Goal: Task Accomplishment & Management: Complete application form

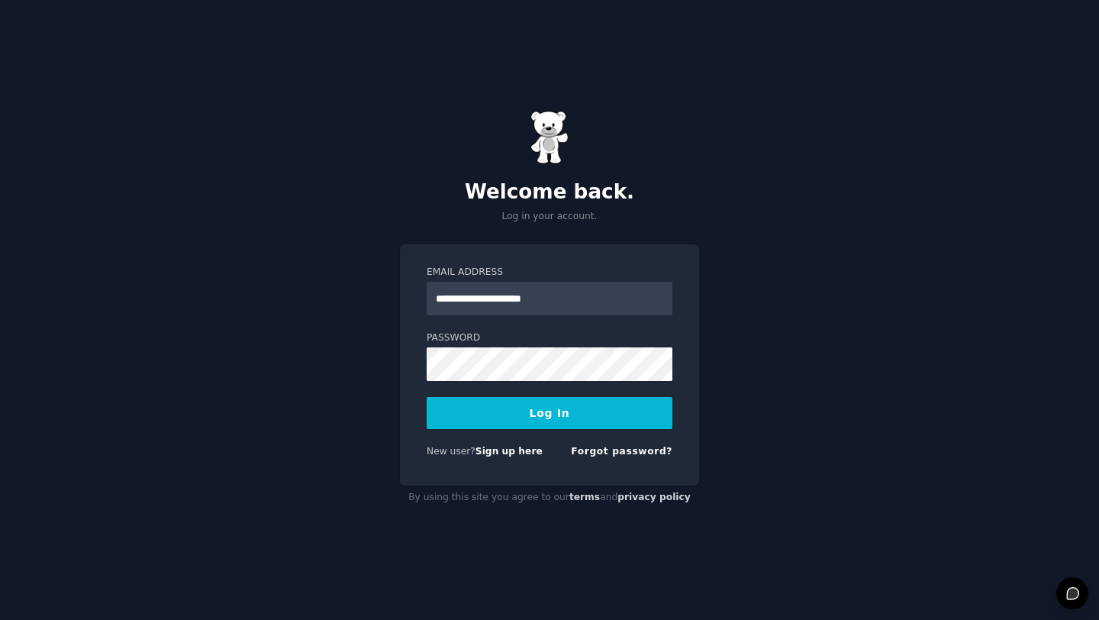
type input "**********"
click at [508, 411] on button "Log In" at bounding box center [550, 413] width 246 height 32
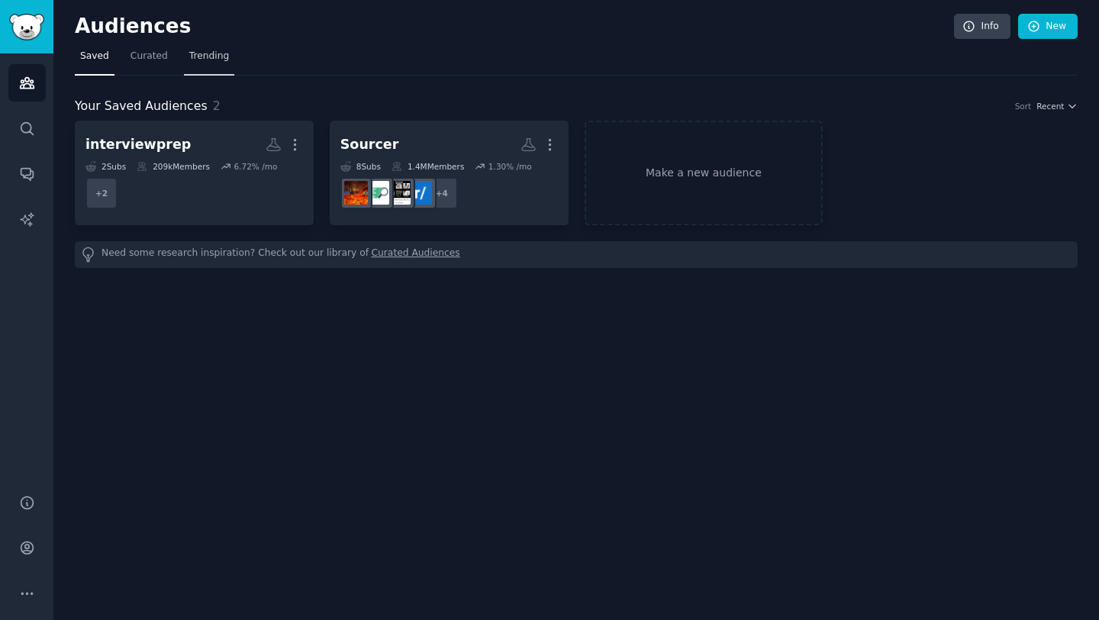
click at [201, 60] on span "Trending" at bounding box center [209, 57] width 40 height 14
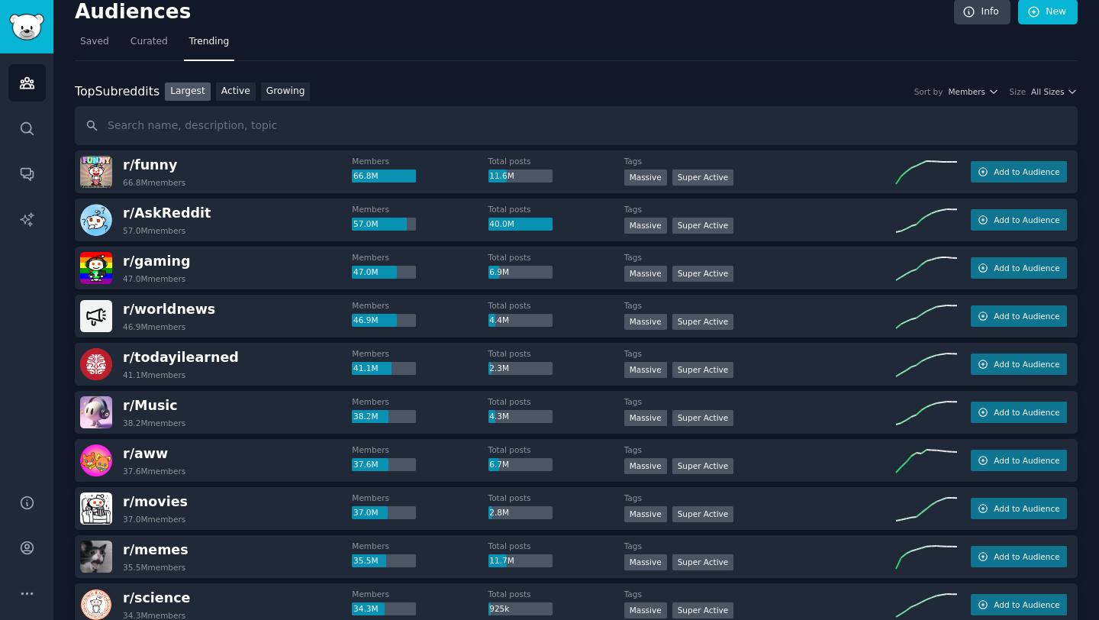
scroll to position [15, 0]
click at [106, 44] on span "Saved" at bounding box center [94, 41] width 29 height 14
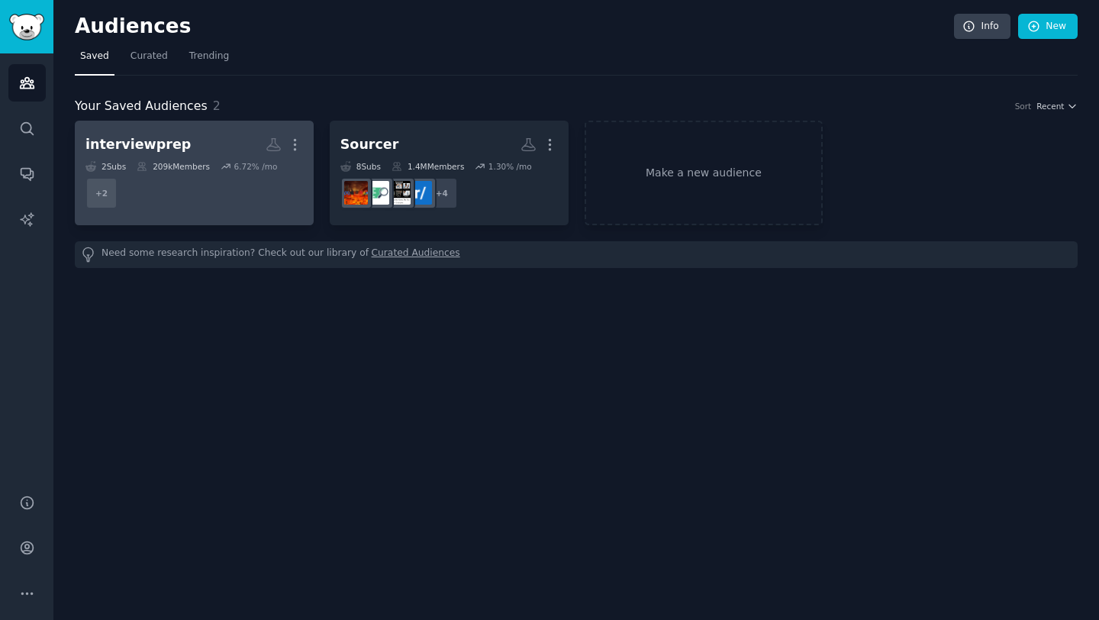
click at [262, 191] on dd "+ 2" at bounding box center [193, 193] width 217 height 43
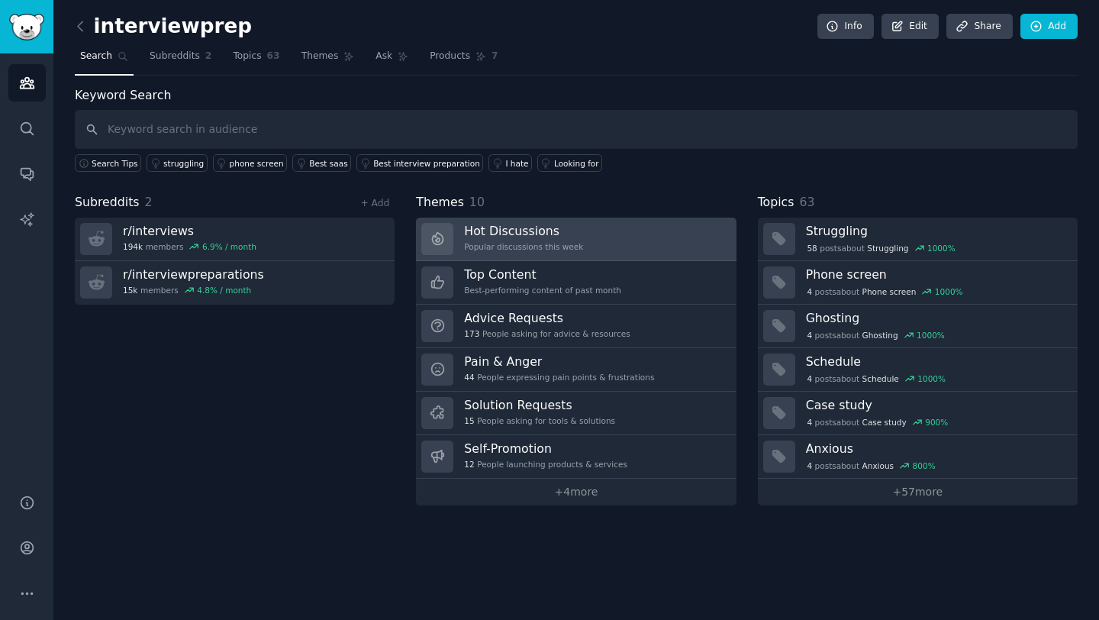
click at [485, 234] on h3 "Hot Discussions" at bounding box center [523, 231] width 119 height 16
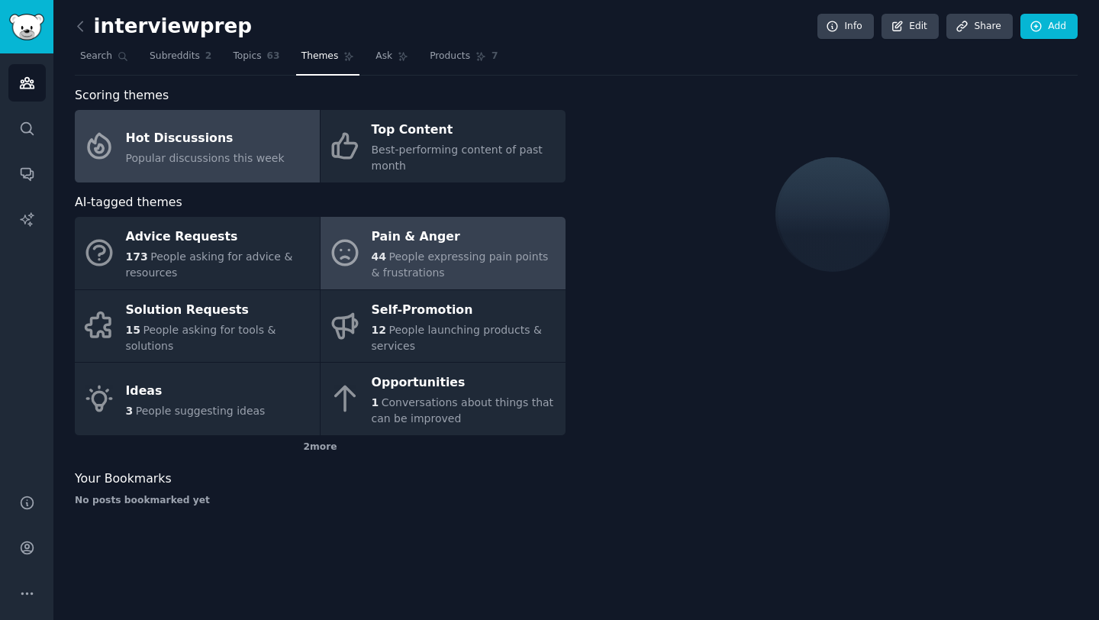
click at [417, 251] on span "People expressing pain points & frustrations" at bounding box center [460, 264] width 177 height 28
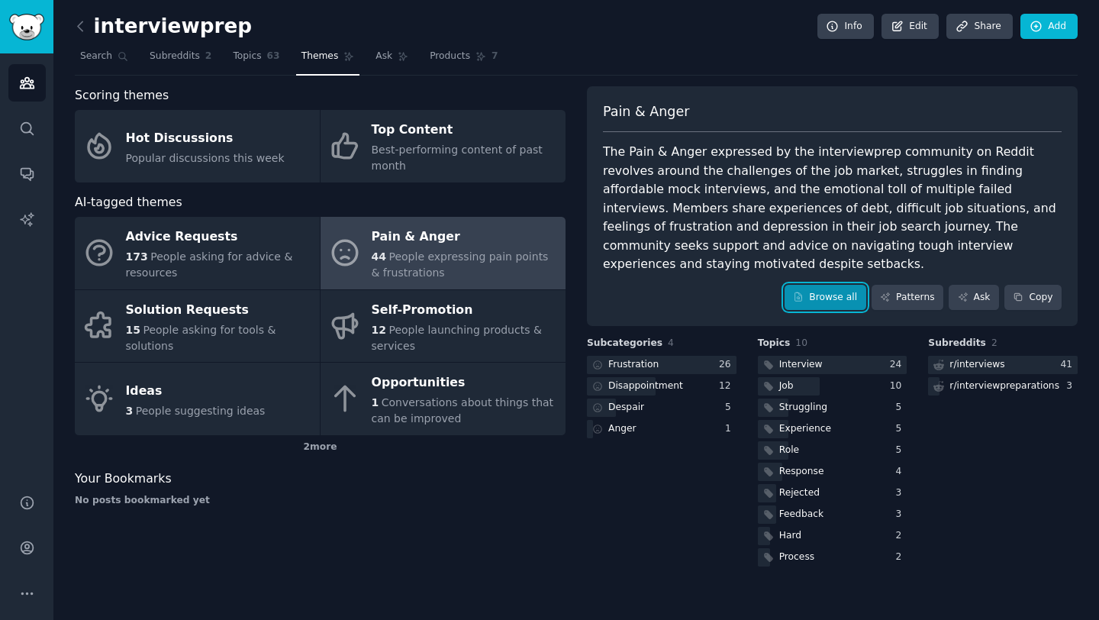
click at [835, 289] on link "Browse all" at bounding box center [826, 298] width 82 height 26
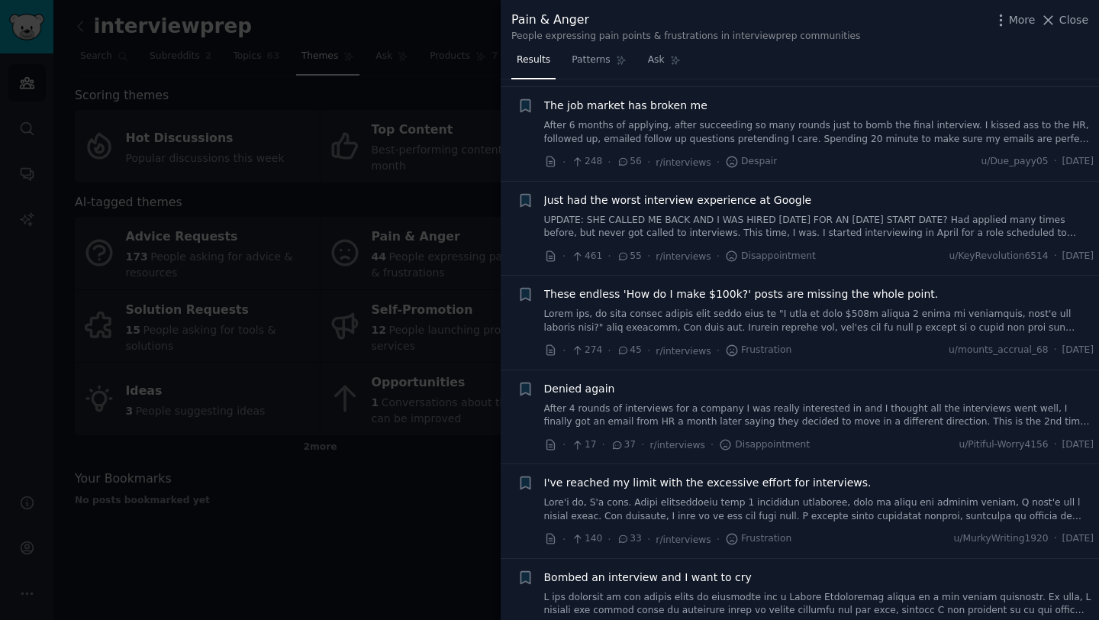
scroll to position [221, 0]
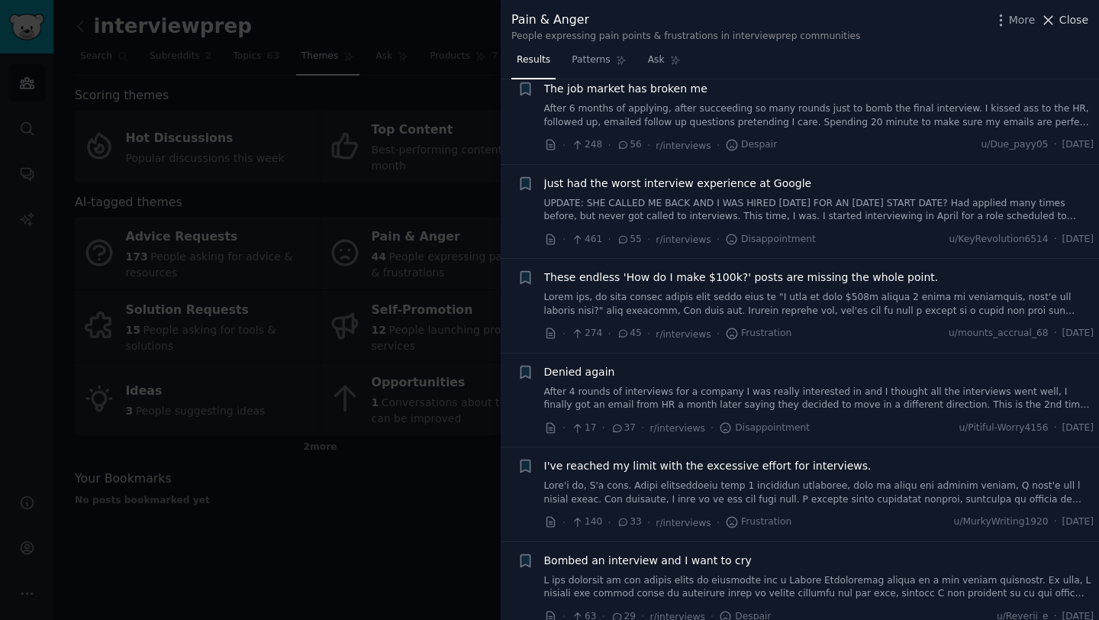
click at [1054, 21] on icon at bounding box center [1048, 20] width 16 height 16
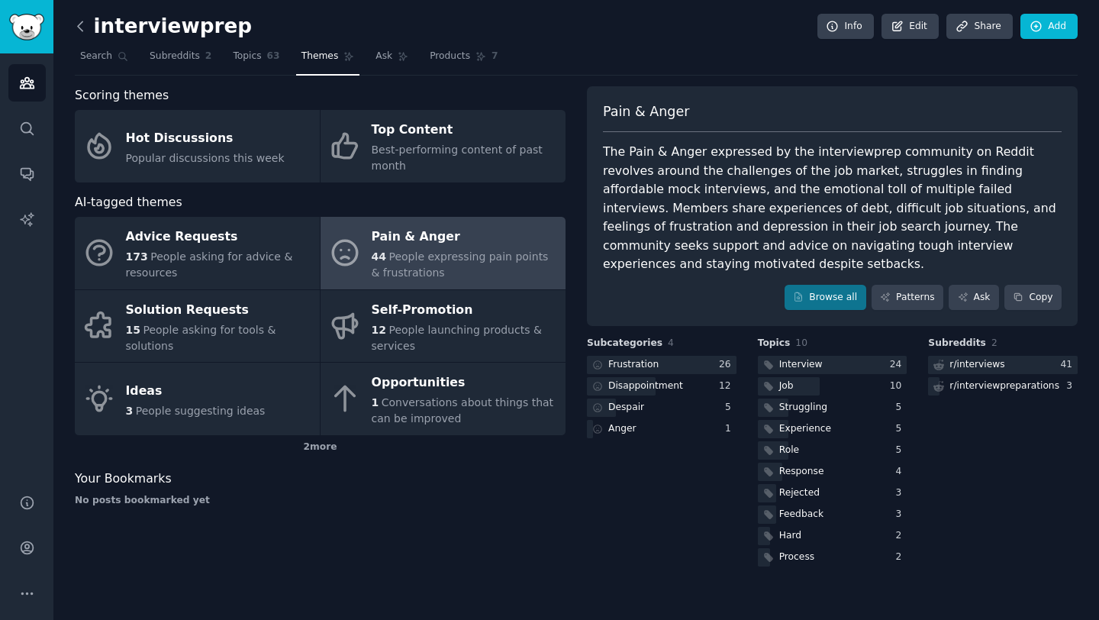
click at [79, 22] on icon at bounding box center [80, 26] width 16 height 16
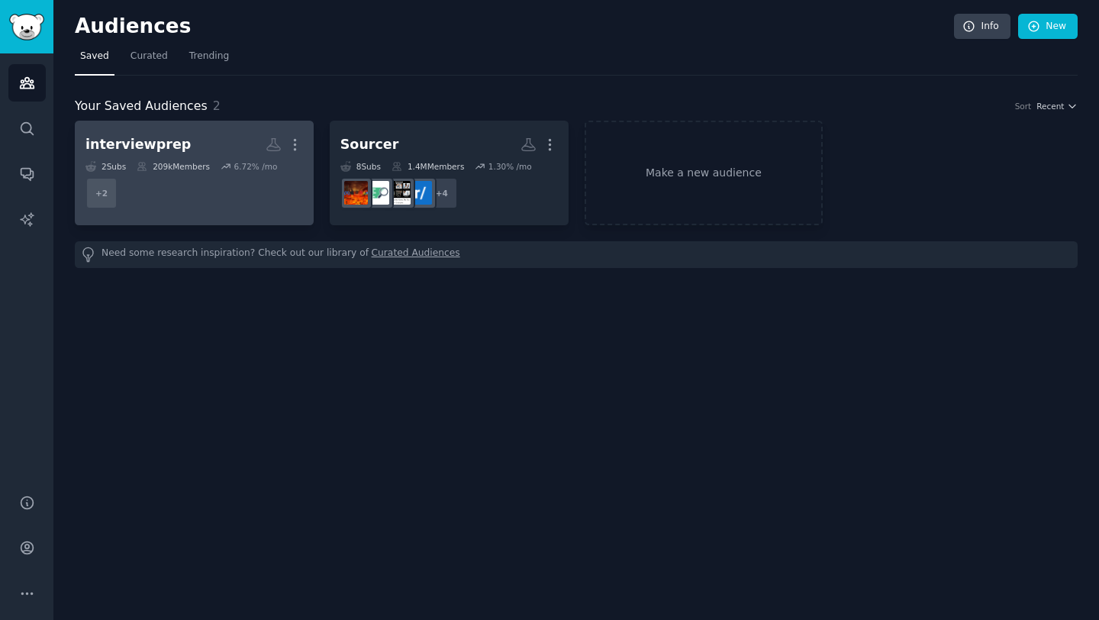
click at [154, 143] on div "interviewprep" at bounding box center [137, 144] width 105 height 19
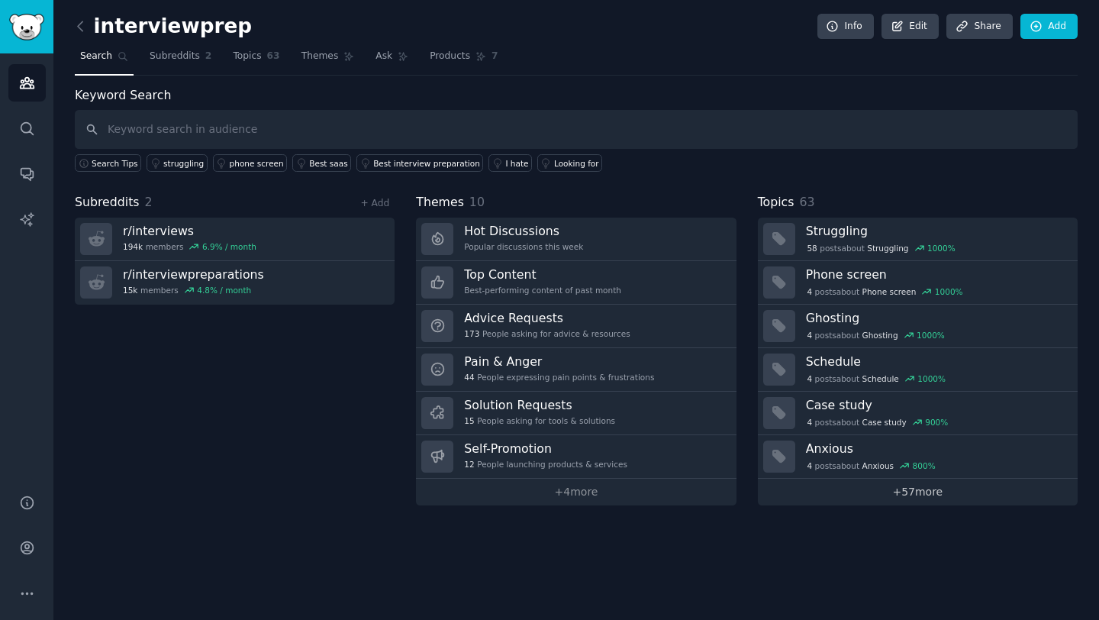
click at [893, 493] on link "+ 57 more" at bounding box center [918, 491] width 320 height 27
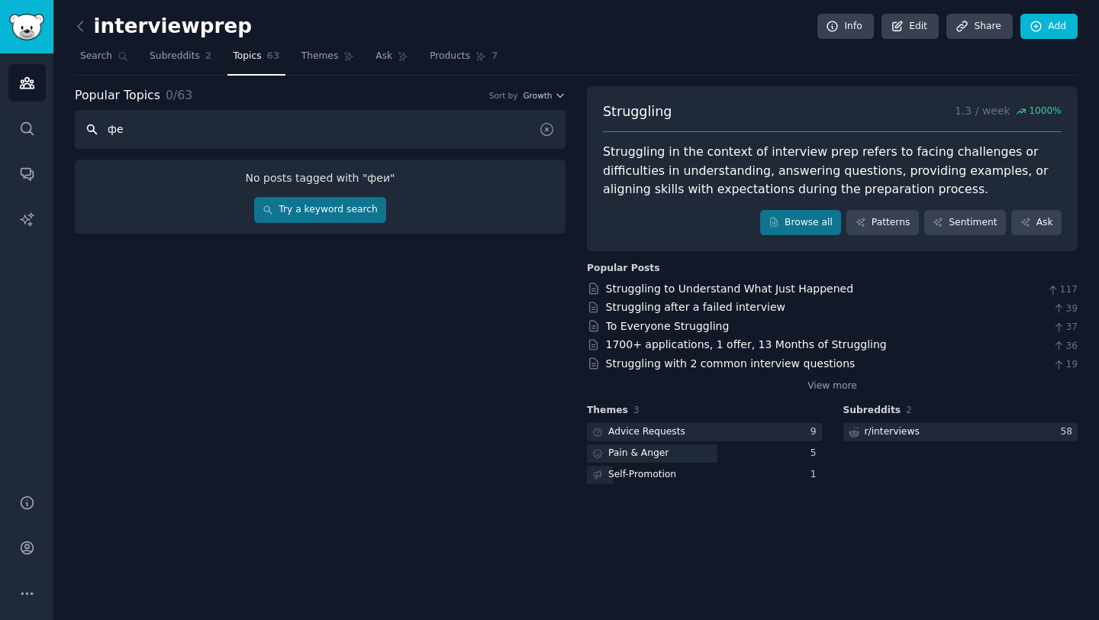
type input "ф"
type input "ФЕИ"
type input "ATS"
click at [330, 211] on link "Try a keyword search" at bounding box center [320, 210] width 132 height 26
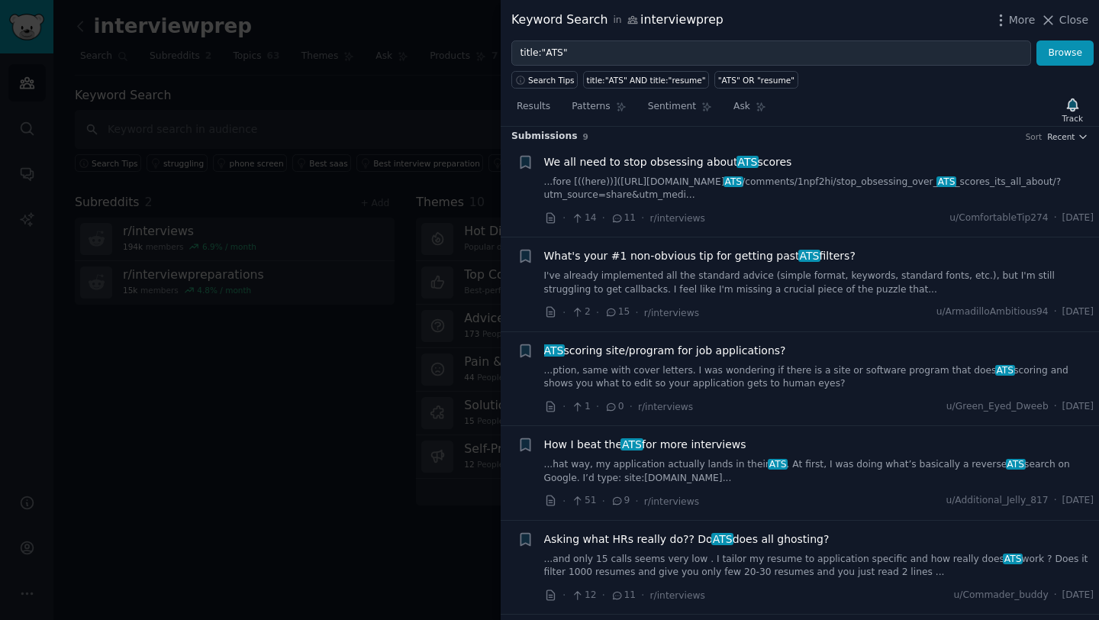
scroll to position [11, 0]
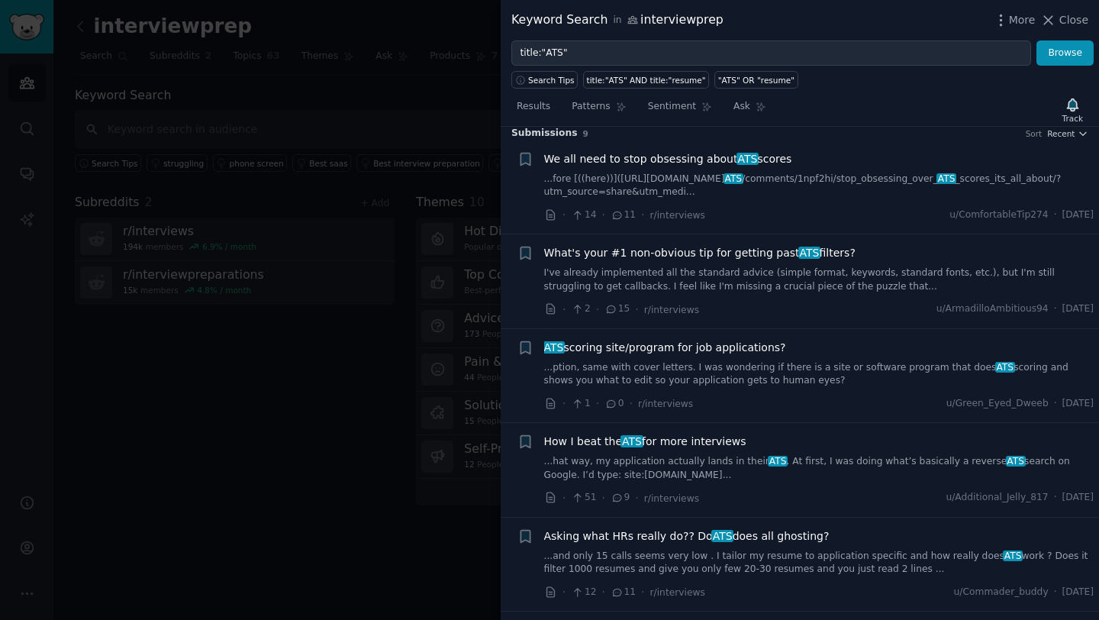
click at [114, 221] on div at bounding box center [549, 310] width 1099 height 620
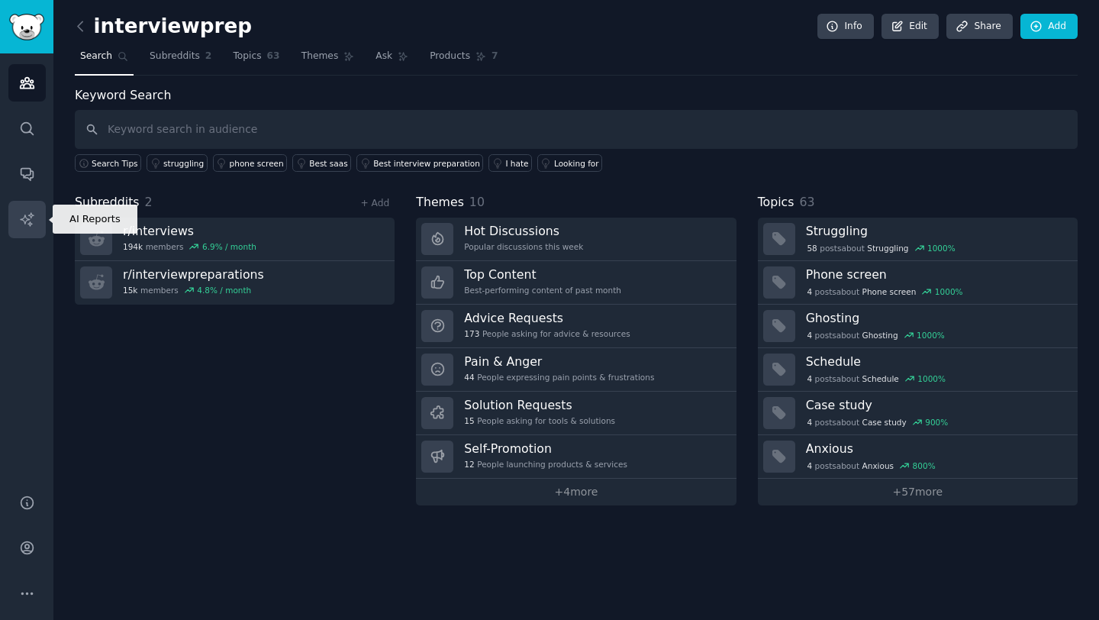
click at [21, 213] on icon "Sidebar" at bounding box center [27, 219] width 16 height 16
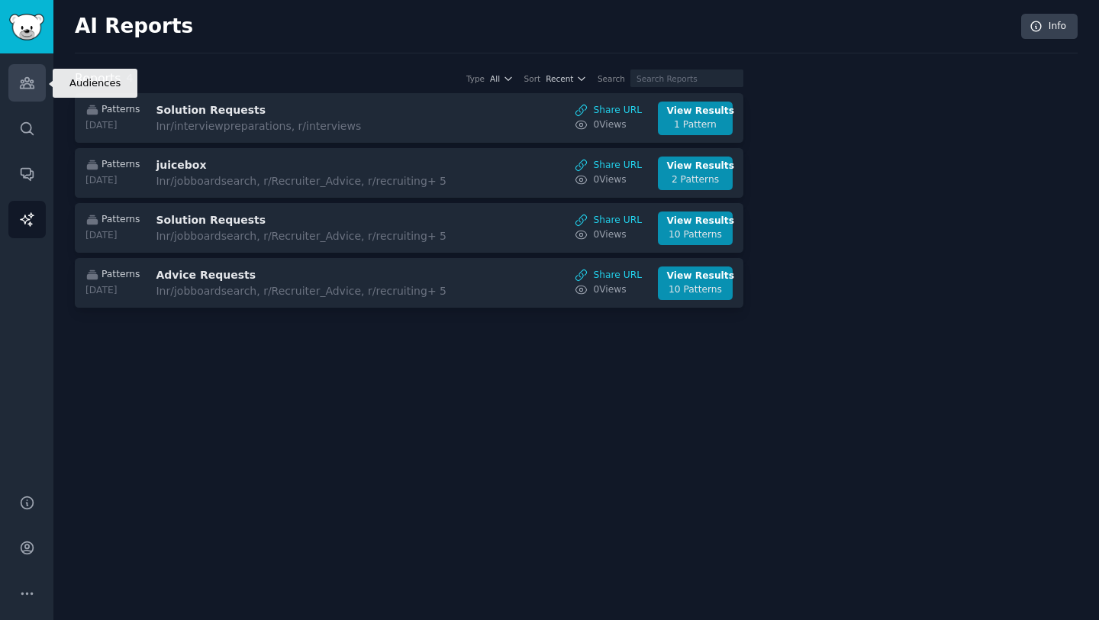
click at [19, 77] on icon "Sidebar" at bounding box center [27, 83] width 16 height 16
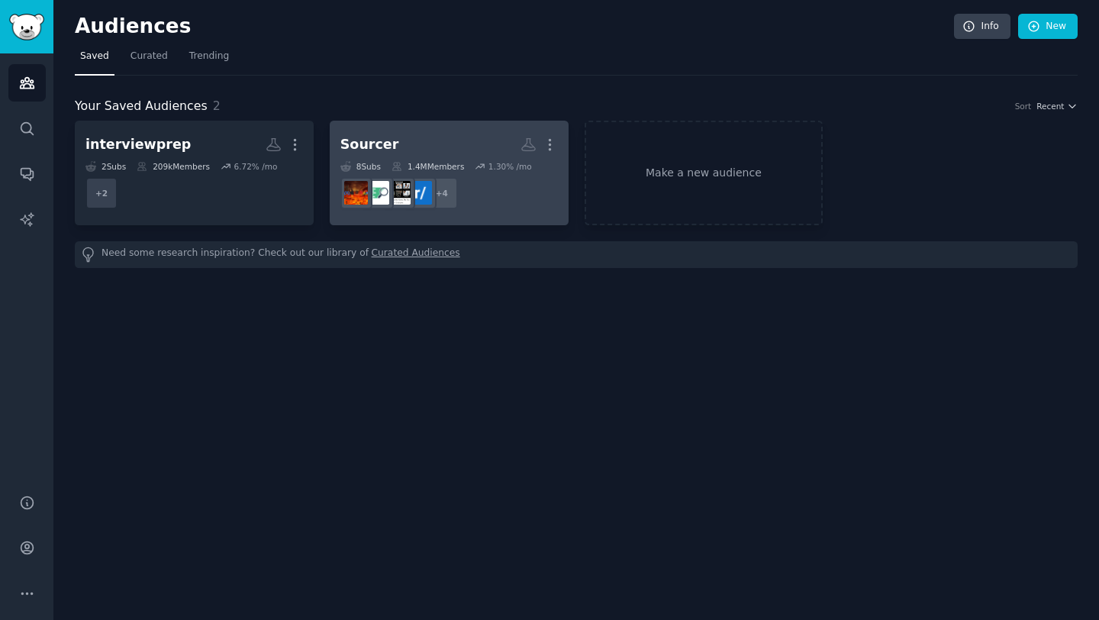
click at [411, 145] on h2 "Sourcer More" at bounding box center [448, 144] width 217 height 27
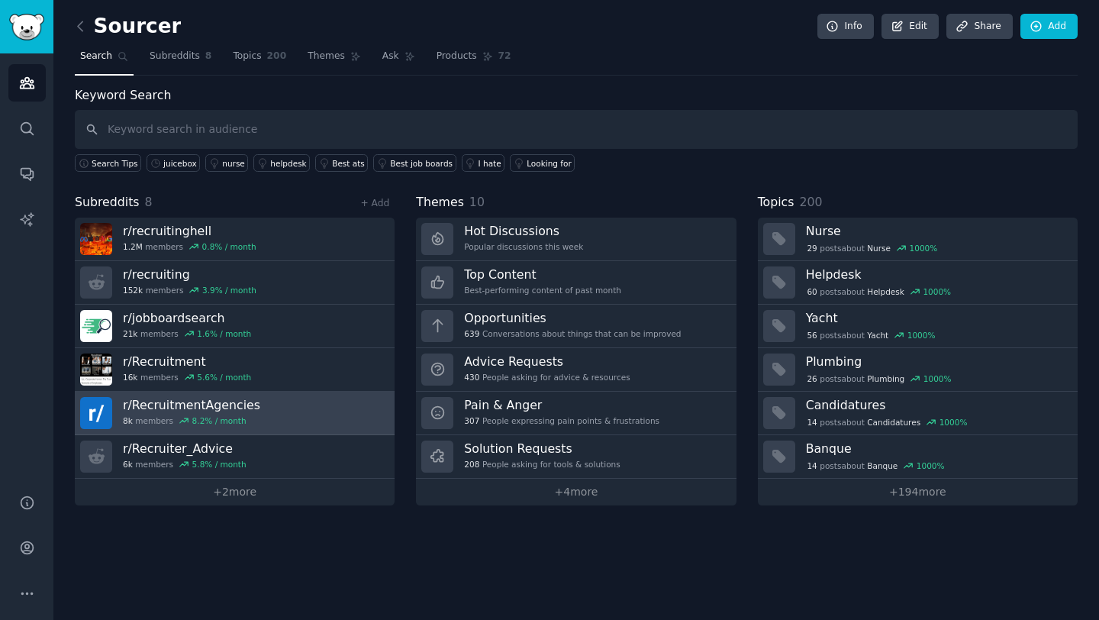
click at [235, 402] on h3 "r/ RecruitmentAgencies" at bounding box center [191, 405] width 137 height 16
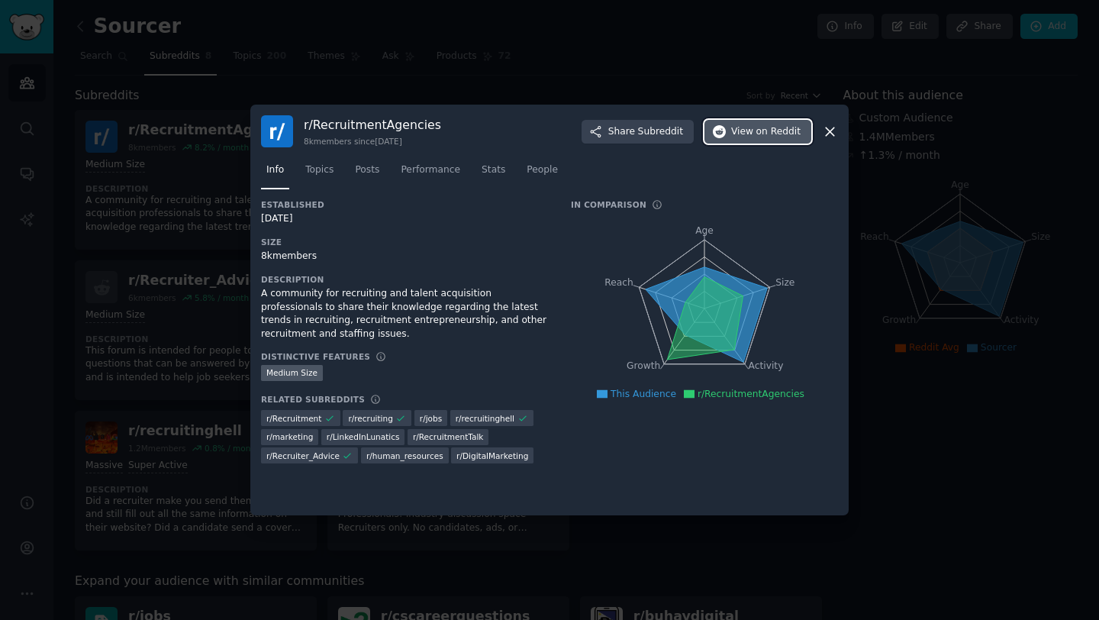
click at [749, 137] on span "View on Reddit" at bounding box center [765, 132] width 69 height 14
click at [827, 135] on icon at bounding box center [830, 132] width 16 height 16
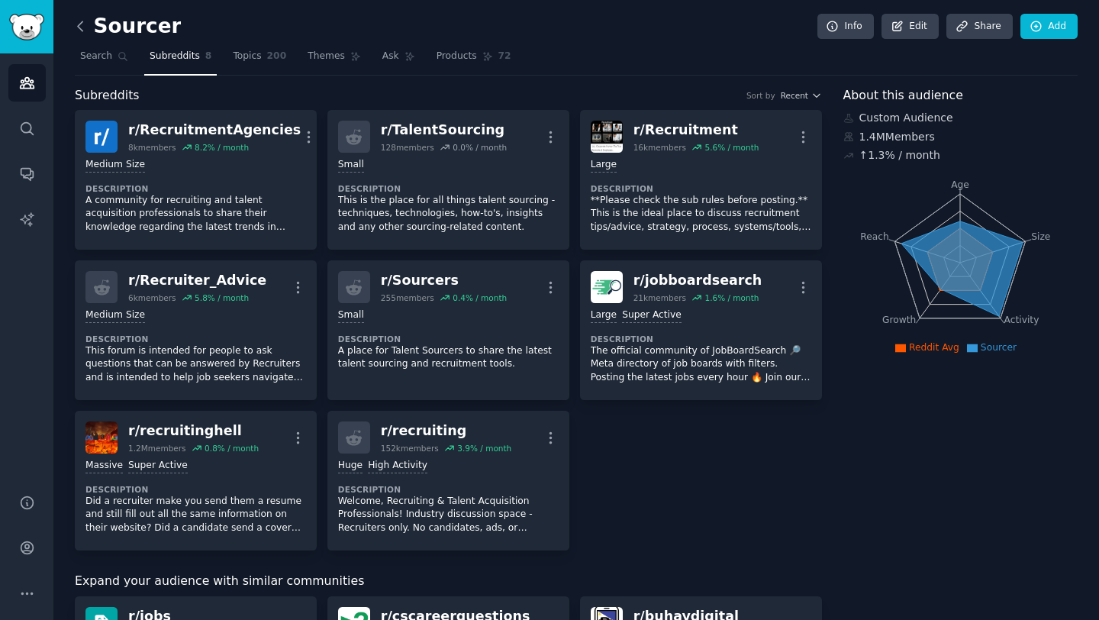
click at [81, 29] on icon at bounding box center [80, 25] width 5 height 9
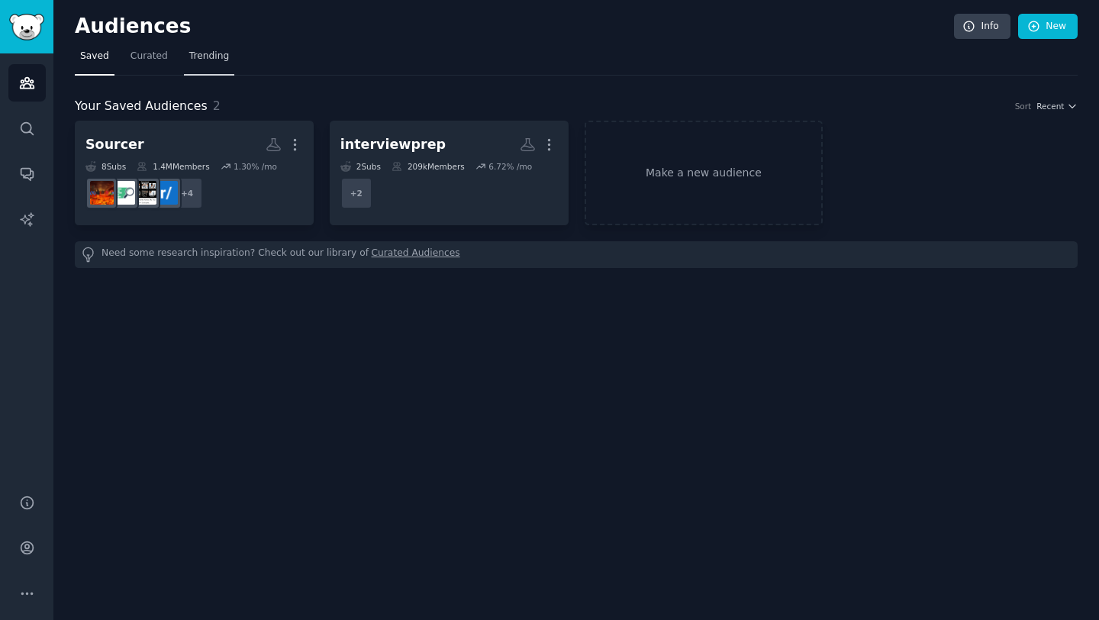
click at [211, 63] on link "Trending" at bounding box center [209, 59] width 50 height 31
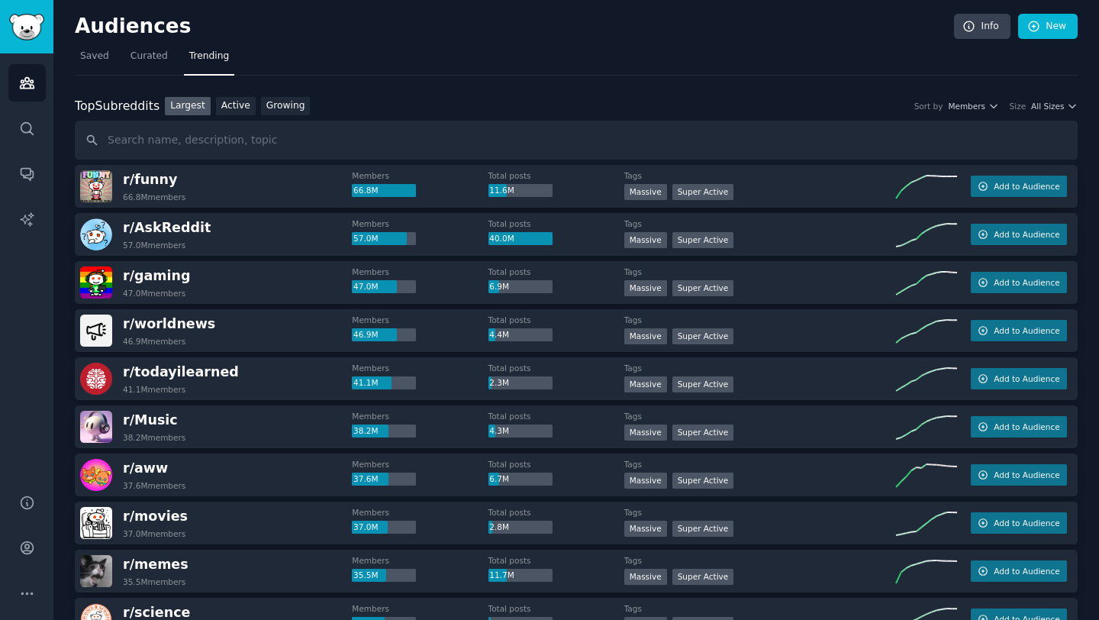
click at [211, 63] on link "Trending" at bounding box center [209, 59] width 50 height 31
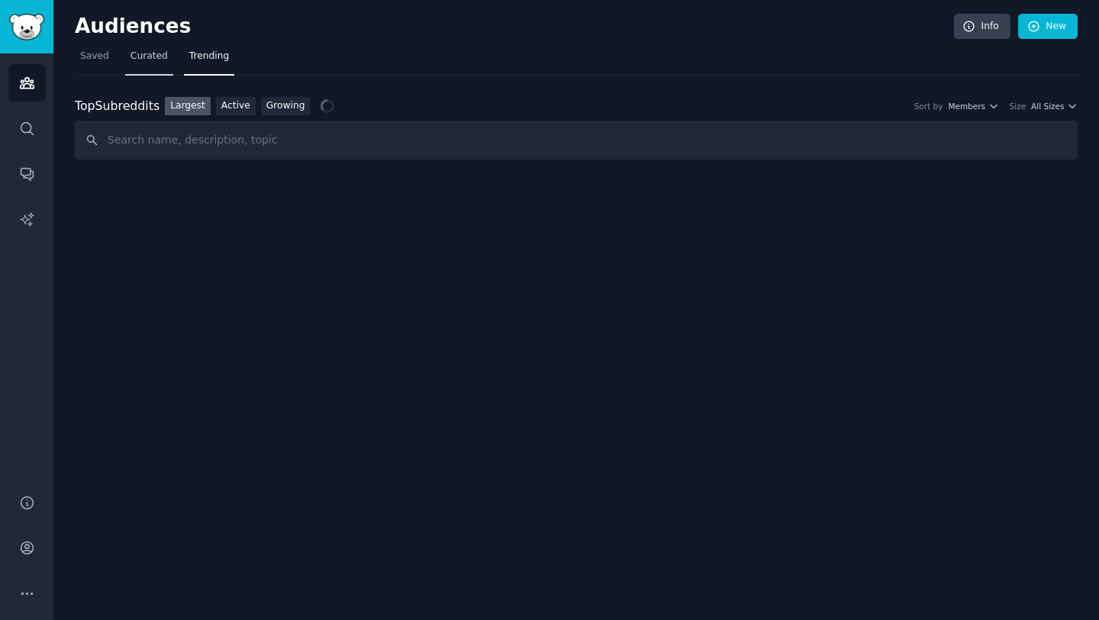
click at [155, 61] on span "Curated" at bounding box center [148, 57] width 37 height 14
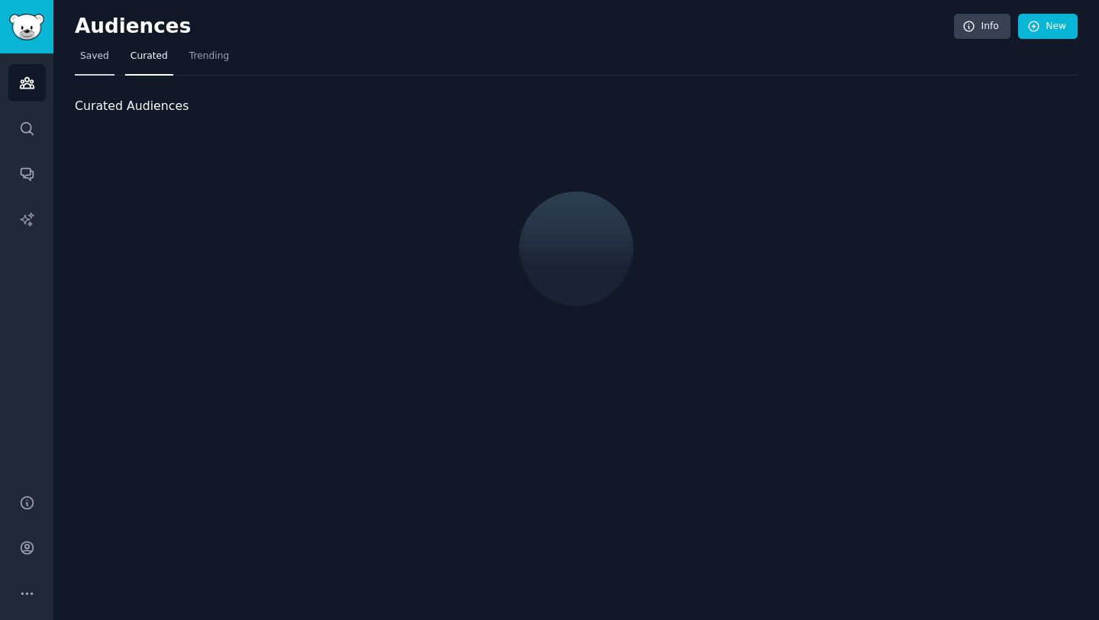
click at [111, 59] on link "Saved" at bounding box center [95, 59] width 40 height 31
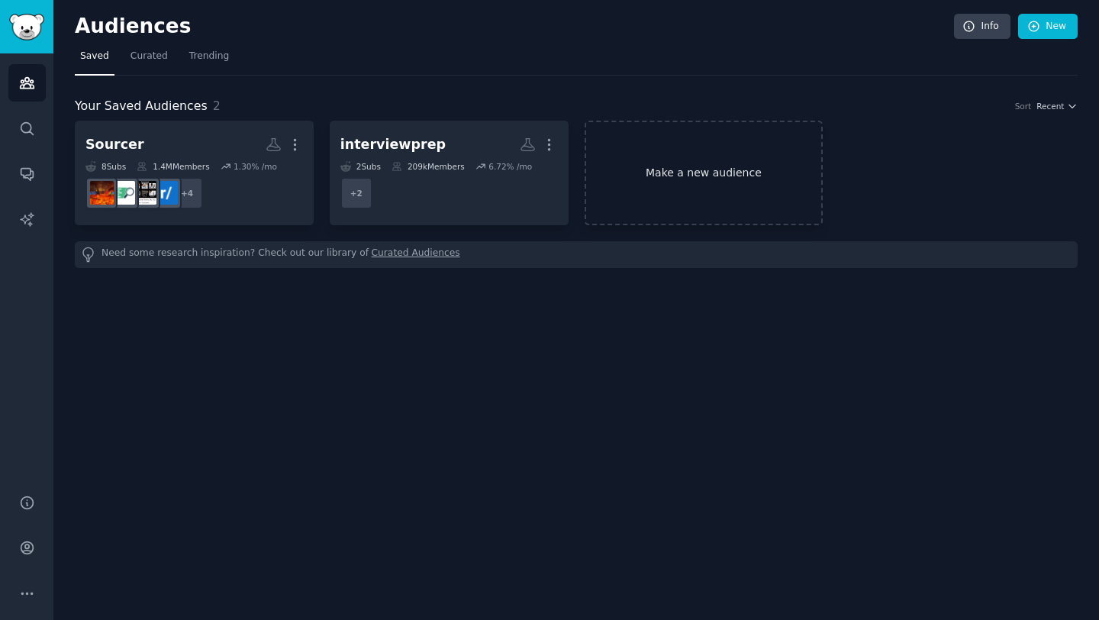
click at [643, 171] on link "Make a new audience" at bounding box center [704, 173] width 239 height 105
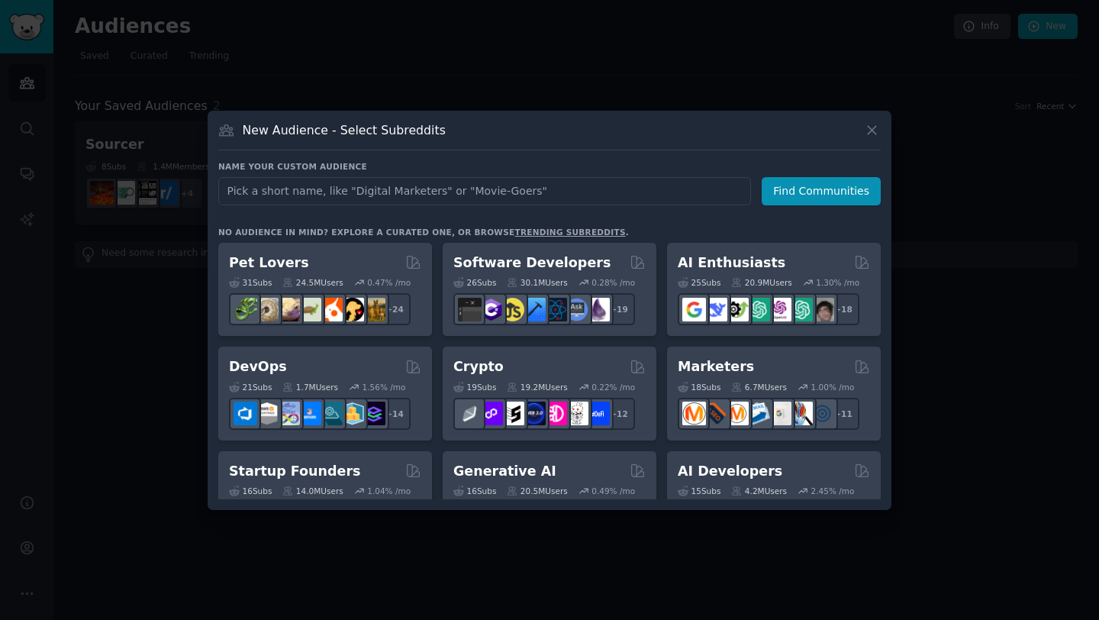
click at [422, 194] on input "text" at bounding box center [484, 191] width 533 height 28
type input "Фпут"
drag, startPoint x: 327, startPoint y: 192, endPoint x: 209, endPoint y: 192, distance: 117.5
click at [209, 192] on div "New Audience - Select Subreddits Name your custom audience Audience Name Recrui…" at bounding box center [550, 310] width 684 height 399
type input "Staffing & Recruiting"
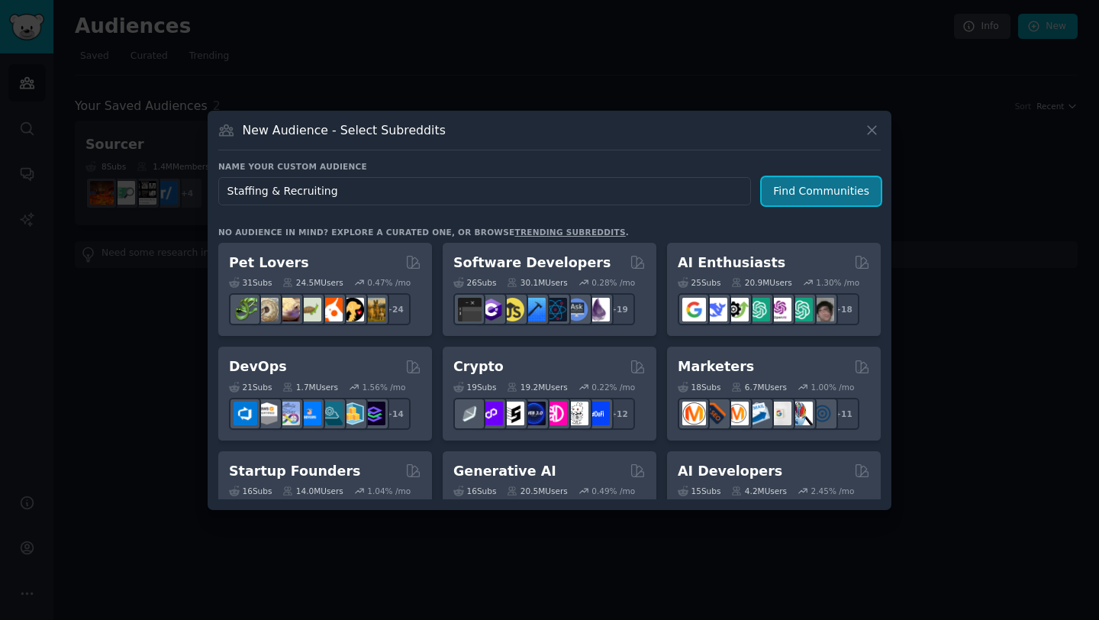
click at [781, 189] on button "Find Communities" at bounding box center [821, 191] width 119 height 28
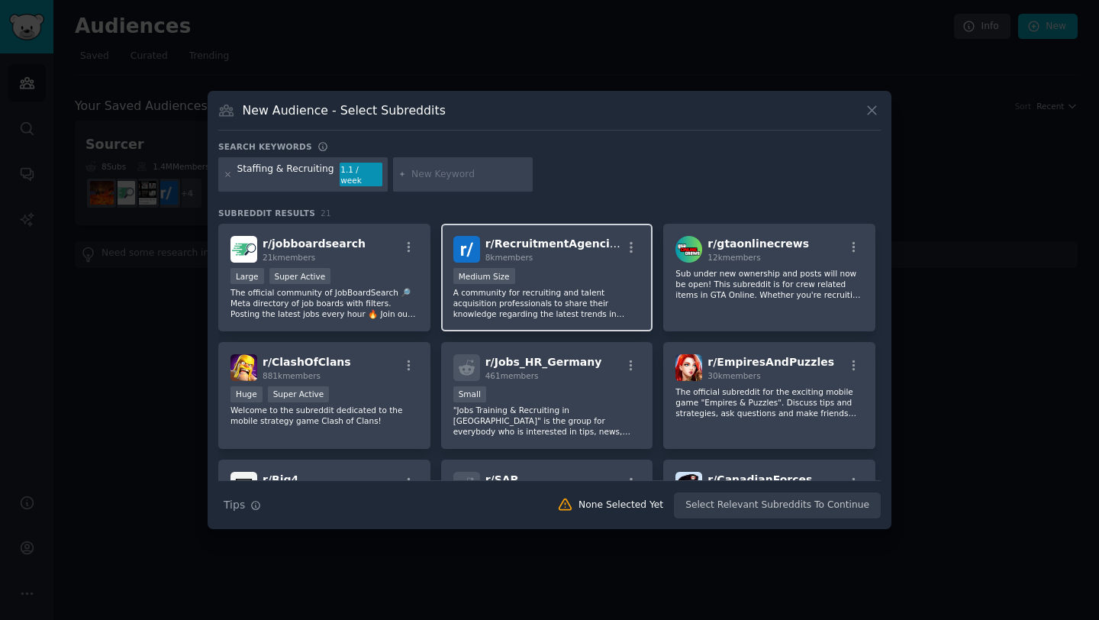
click at [614, 268] on div "Medium Size" at bounding box center [547, 277] width 188 height 19
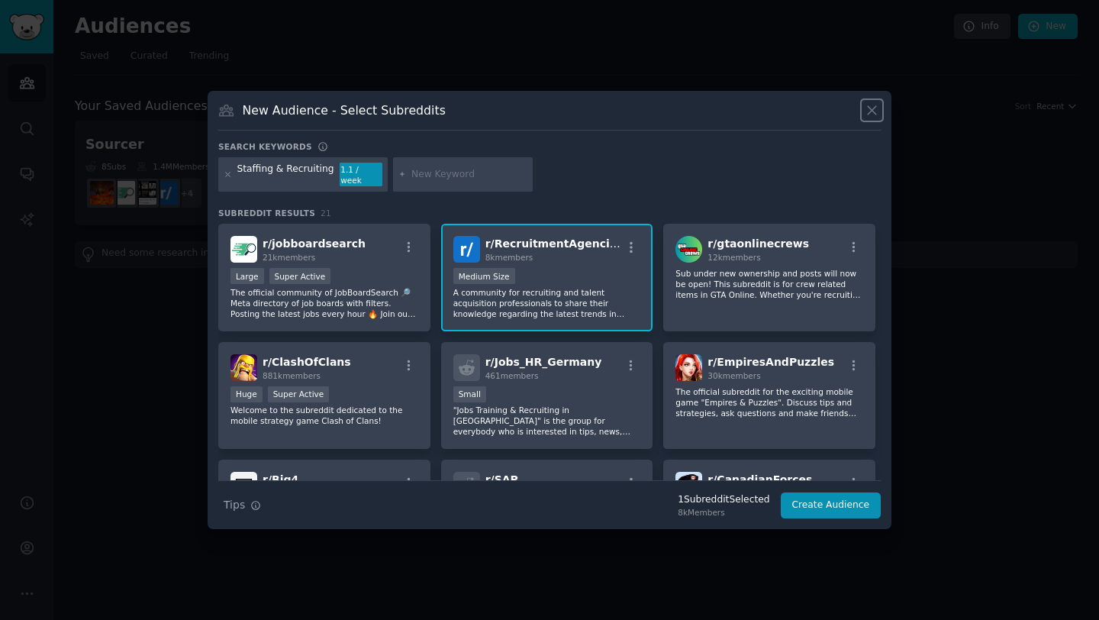
click at [878, 111] on icon at bounding box center [872, 110] width 16 height 16
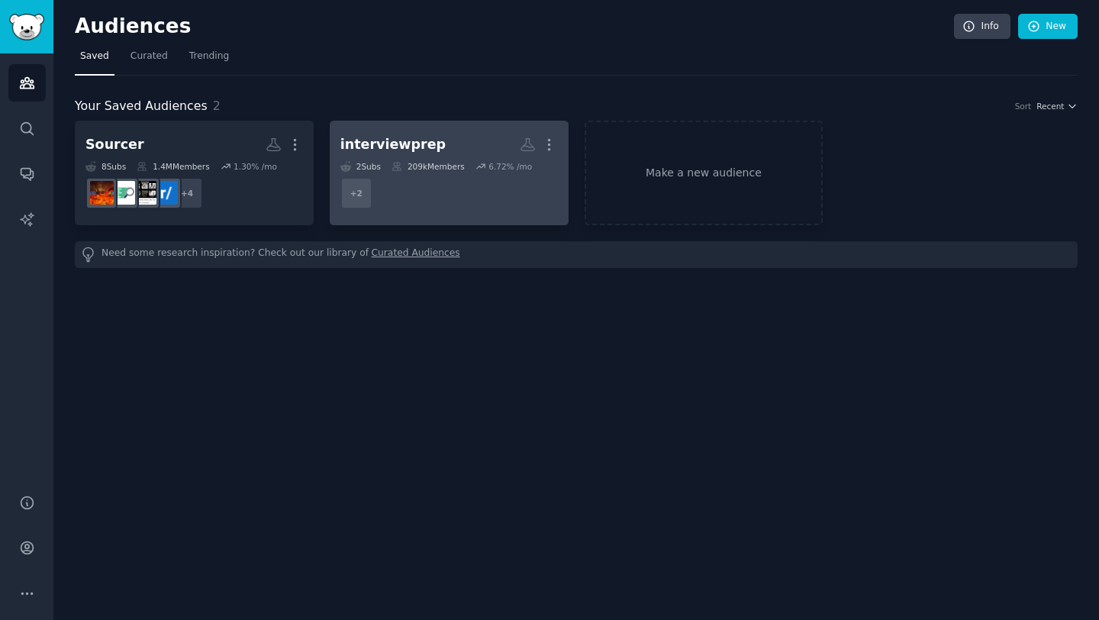
click at [421, 155] on h2 "interviewprep Custom Audience More" at bounding box center [448, 144] width 217 height 27
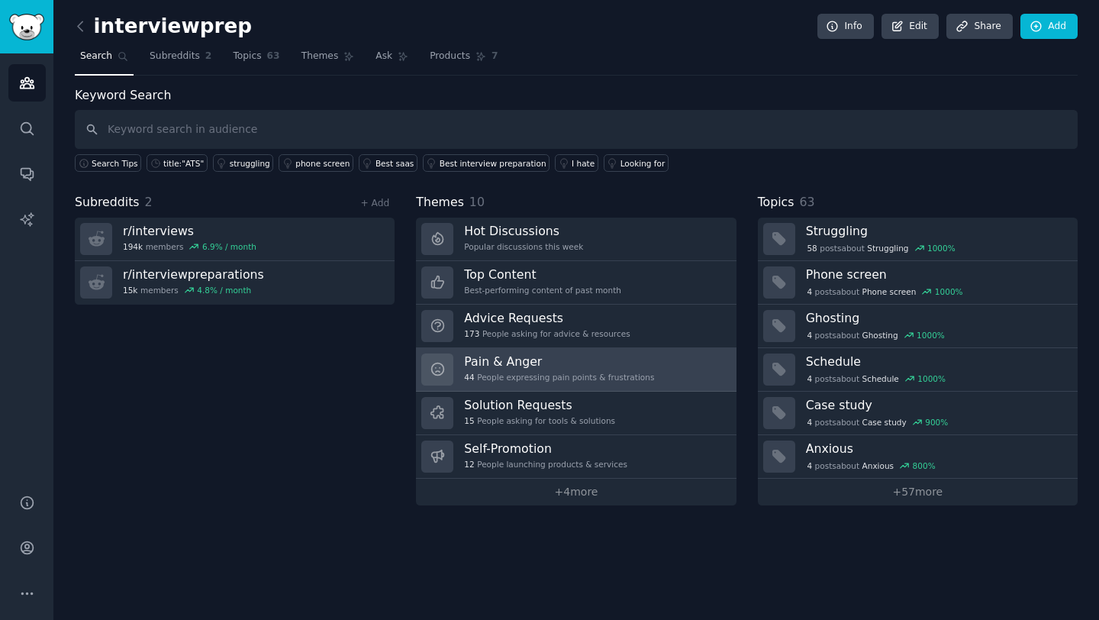
click at [548, 361] on h3 "Pain & Anger" at bounding box center [559, 361] width 190 height 16
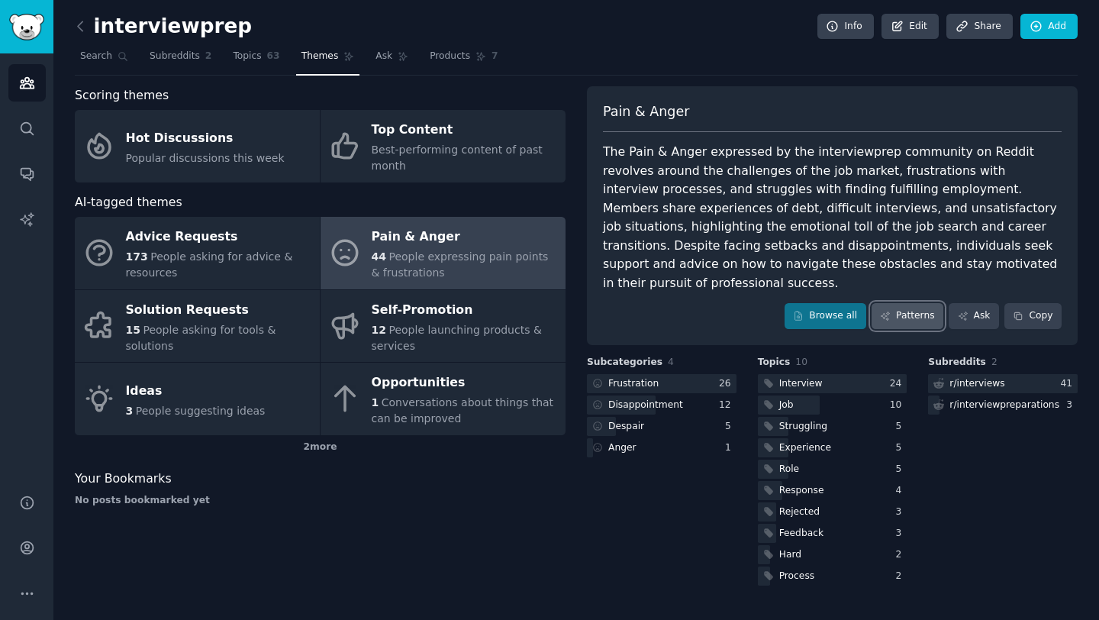
click at [899, 303] on link "Patterns" at bounding box center [908, 316] width 72 height 26
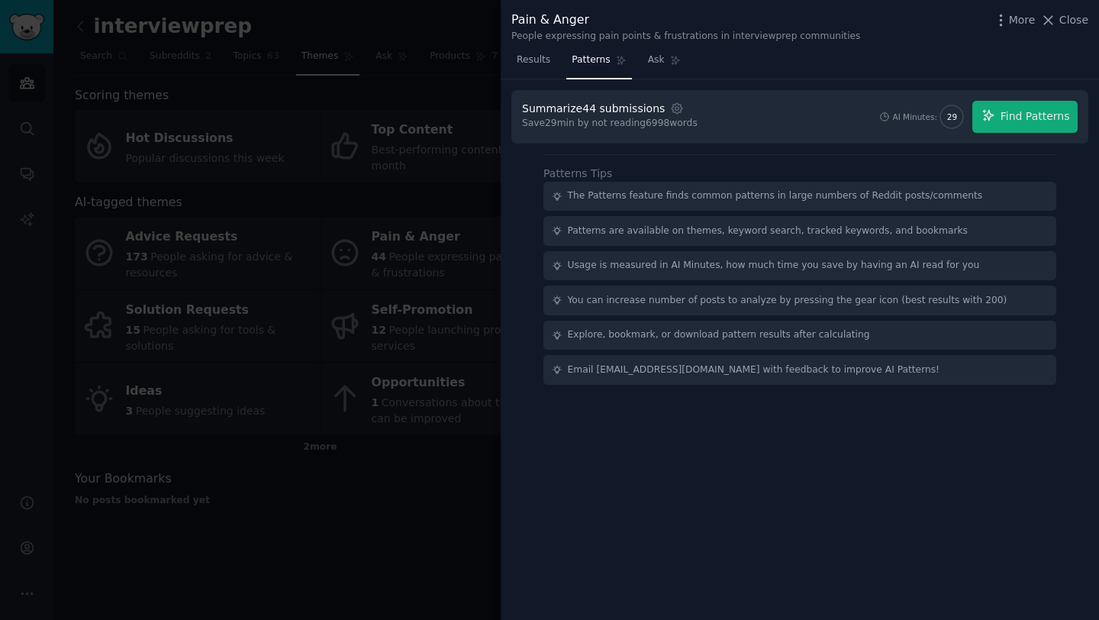
click at [614, 112] on div "Summarize 44 submissions" at bounding box center [593, 109] width 143 height 16
click at [1012, 118] on span "Find Patterns" at bounding box center [1034, 116] width 69 height 16
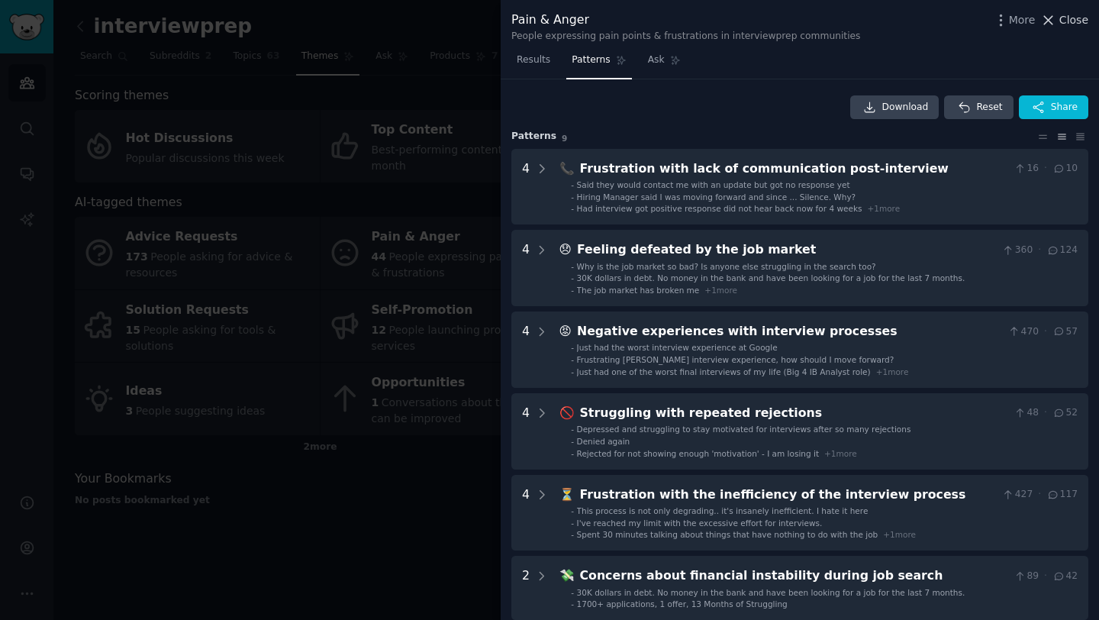
click at [1068, 23] on span "Close" at bounding box center [1073, 20] width 29 height 16
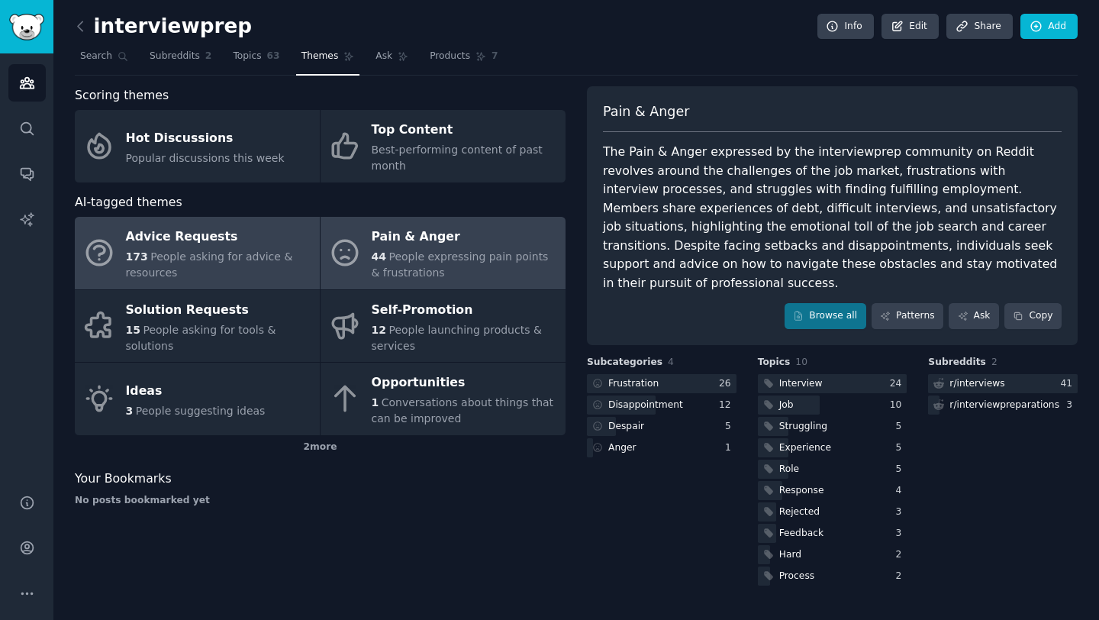
click at [227, 240] on div "Advice Requests" at bounding box center [219, 237] width 186 height 24
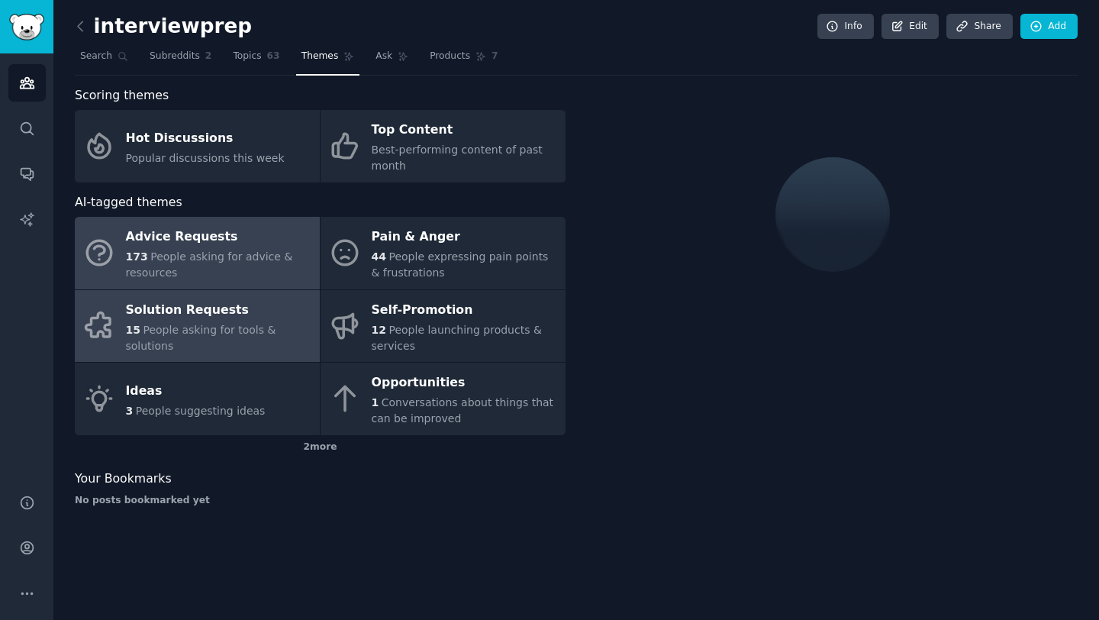
click at [270, 335] on span "People asking for tools & solutions" at bounding box center [201, 338] width 150 height 28
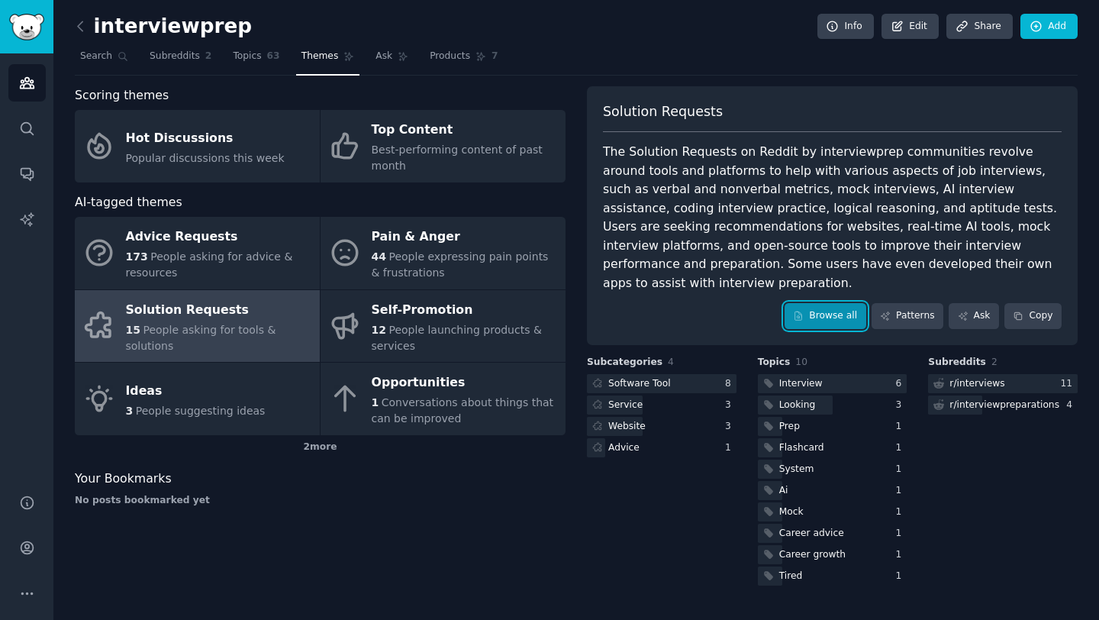
click at [841, 303] on link "Browse all" at bounding box center [826, 316] width 82 height 26
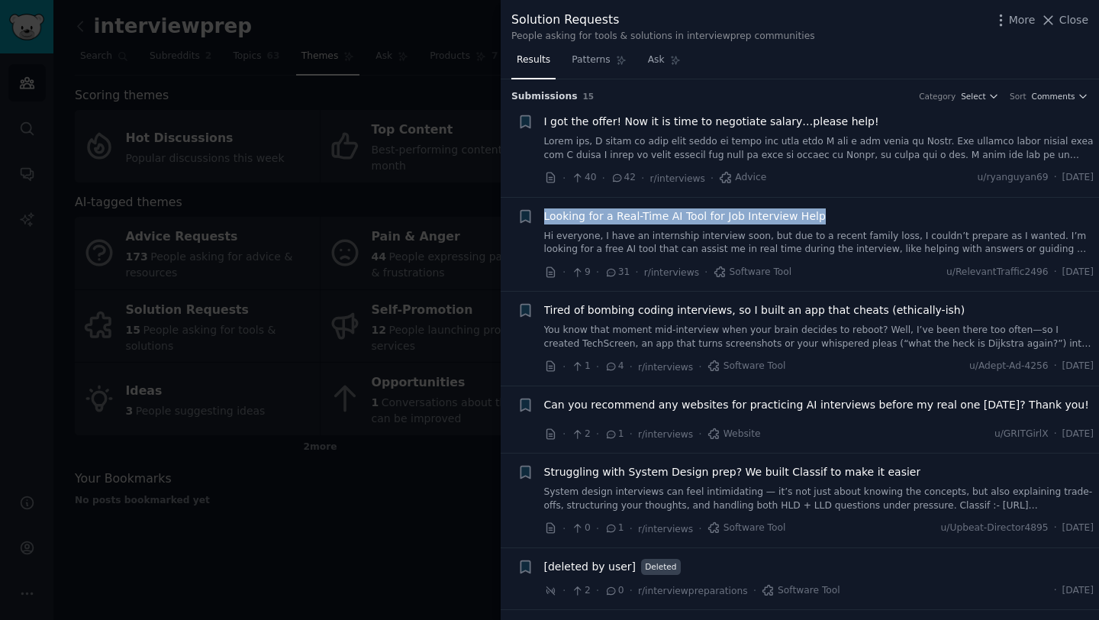
click at [843, 214] on div "Looking for a Real-Time AI Tool for Job Interview Help" at bounding box center [819, 216] width 550 height 16
drag, startPoint x: 840, startPoint y: 224, endPoint x: 612, endPoint y: 221, distance: 228.2
click at [612, 221] on div "Looking for a Real-Time AI Tool for Job Interview Help" at bounding box center [819, 216] width 550 height 16
copy span "Real-Time AI Tool for Job Interview Help"
click at [382, 92] on div at bounding box center [549, 310] width 1099 height 620
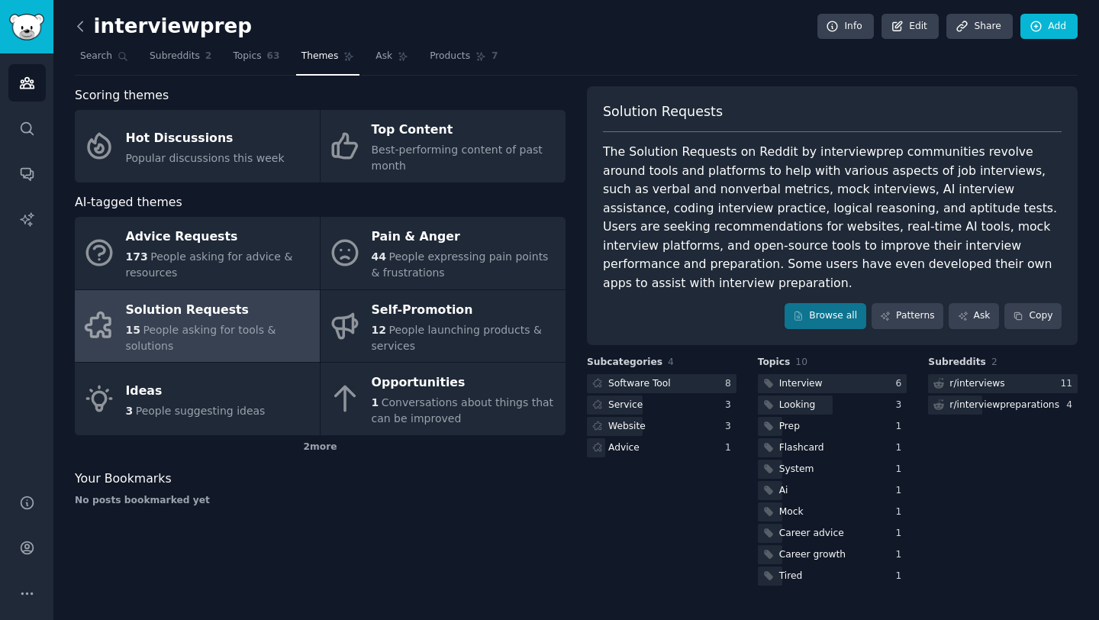
click at [86, 23] on icon at bounding box center [80, 26] width 16 height 16
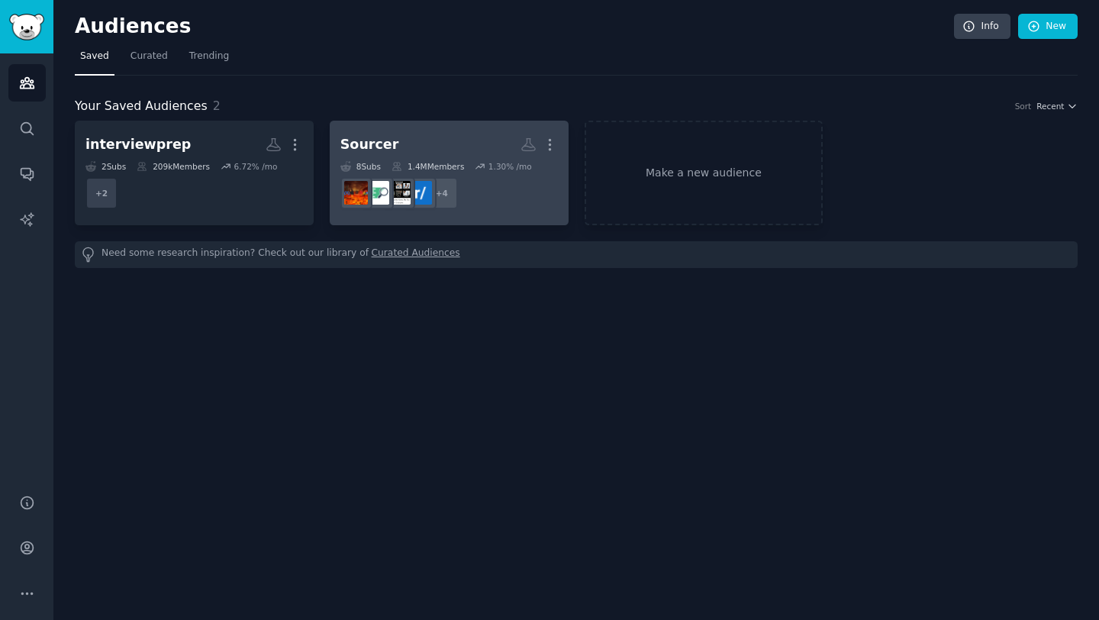
click at [409, 159] on div "Sourcer More 8 Sub s 1.4M Members 1.30 % /mo r/TalentSourcing, r/Recruiter_Advi…" at bounding box center [448, 172] width 217 height 83
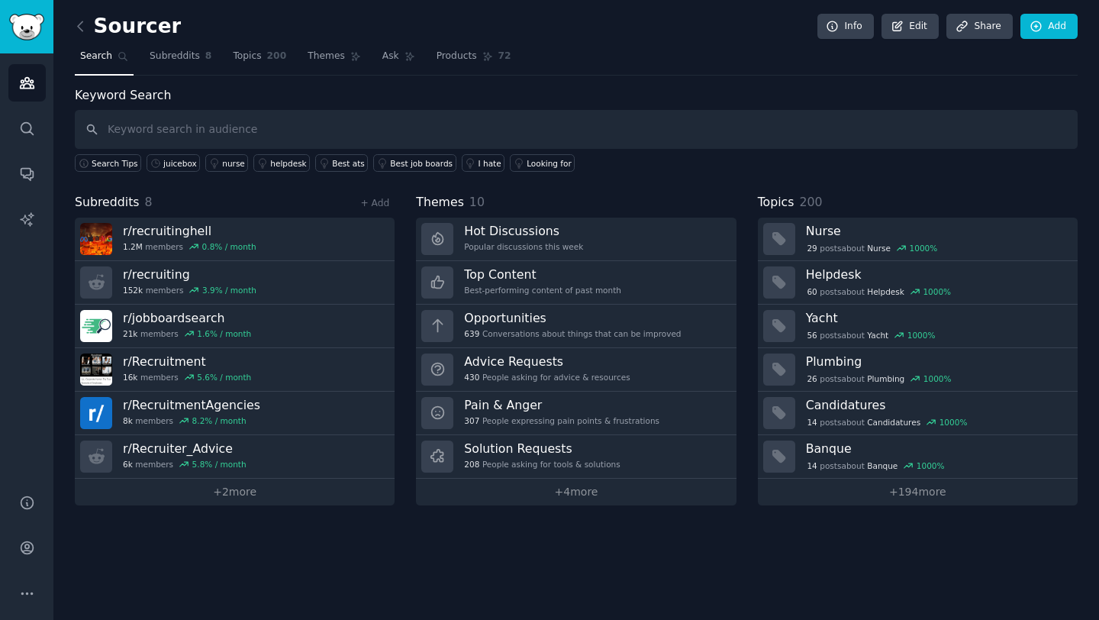
click at [108, 62] on span "Search" at bounding box center [96, 57] width 32 height 14
click at [82, 31] on icon at bounding box center [80, 26] width 16 height 16
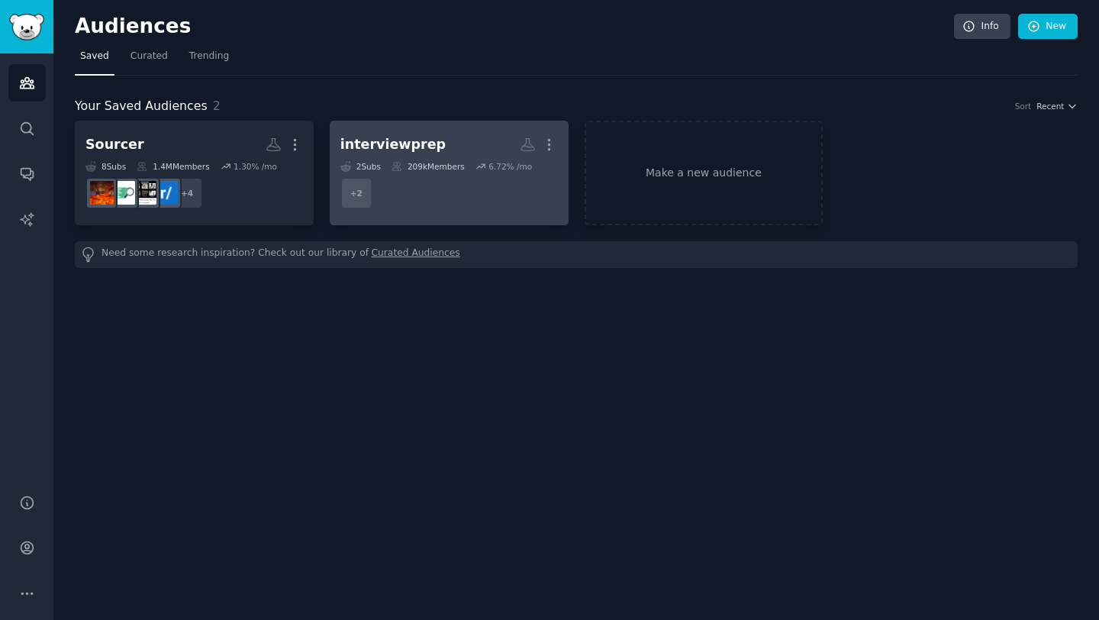
click at [399, 140] on div "interviewprep" at bounding box center [392, 144] width 105 height 19
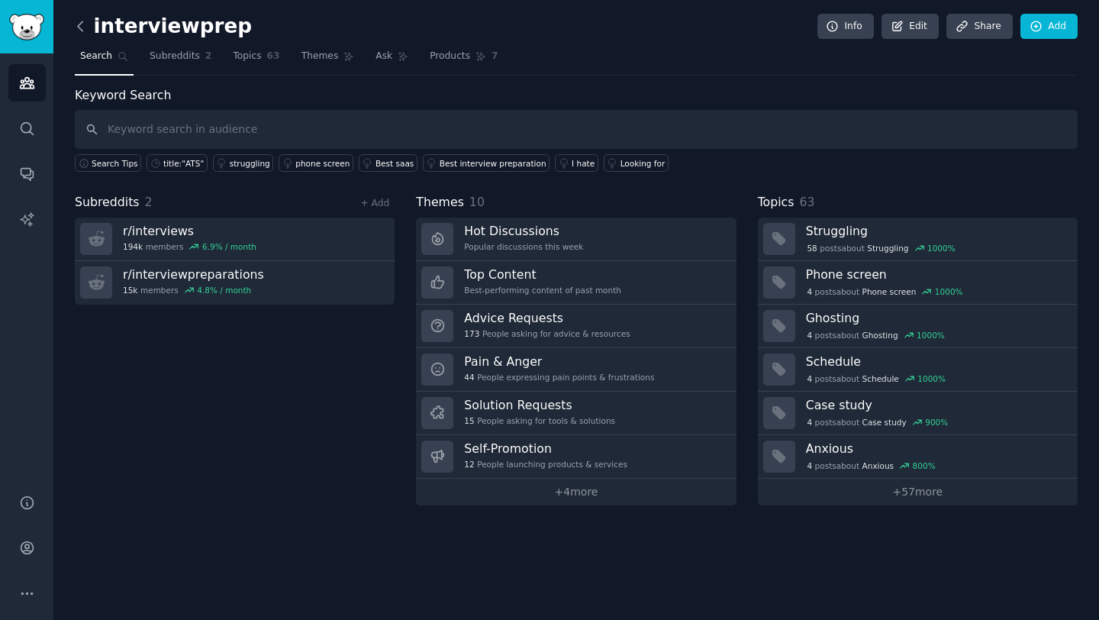
click at [79, 31] on icon at bounding box center [80, 26] width 16 height 16
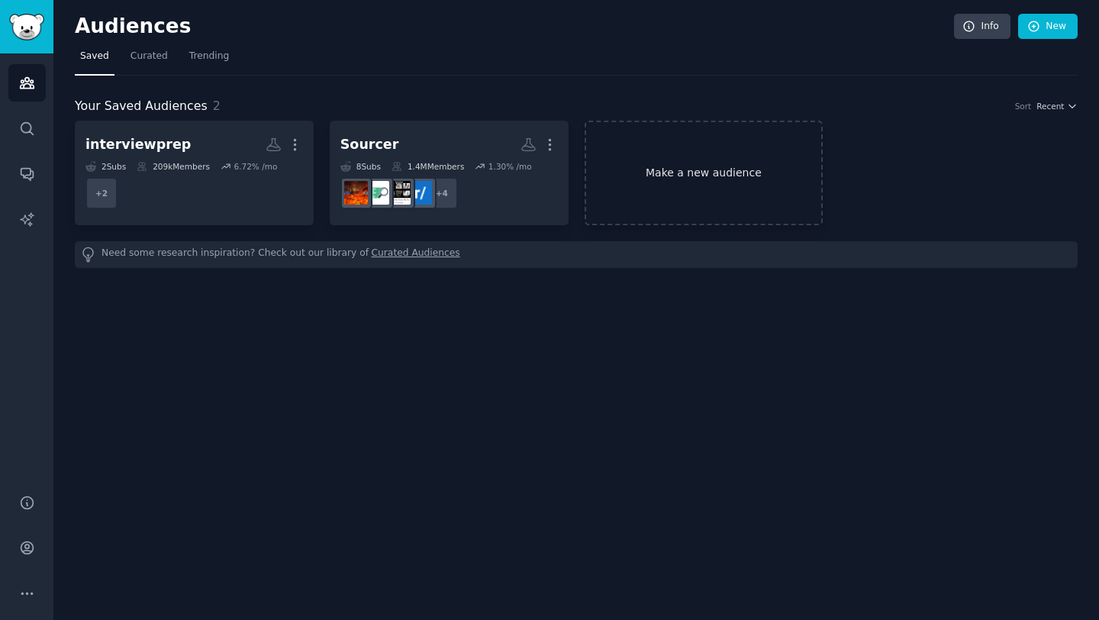
click at [682, 171] on link "Make a new audience" at bounding box center [704, 173] width 239 height 105
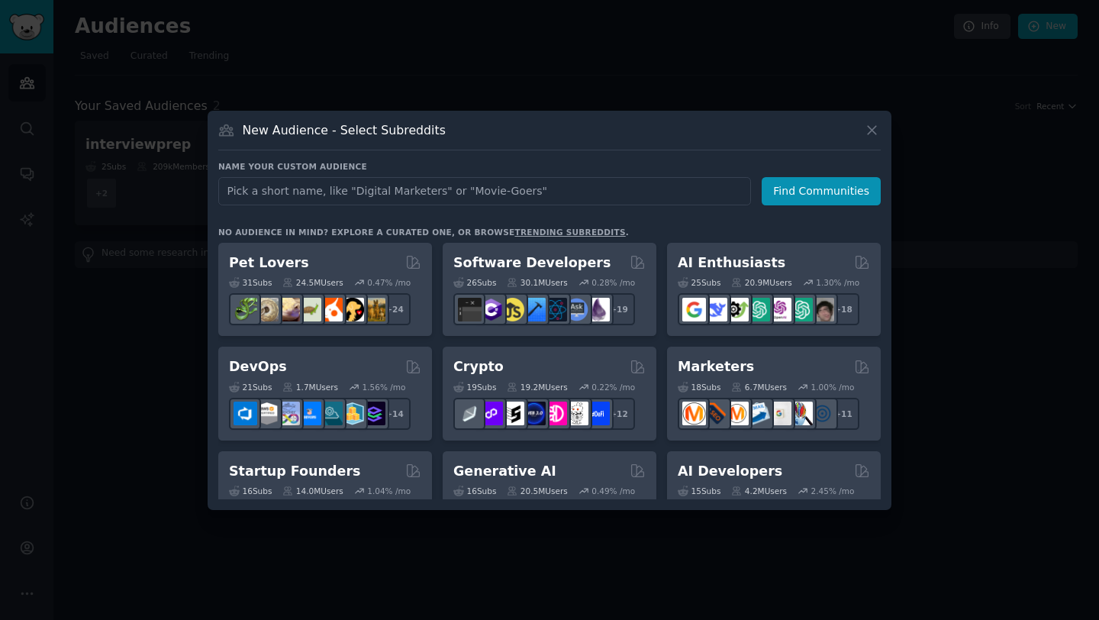
click at [329, 188] on input "text" at bounding box center [484, 191] width 533 height 28
type input "и"
type input "[DEMOGRAPHIC_DATA]"
type input "staffing"
click at [788, 184] on button "Find Communities" at bounding box center [821, 191] width 119 height 28
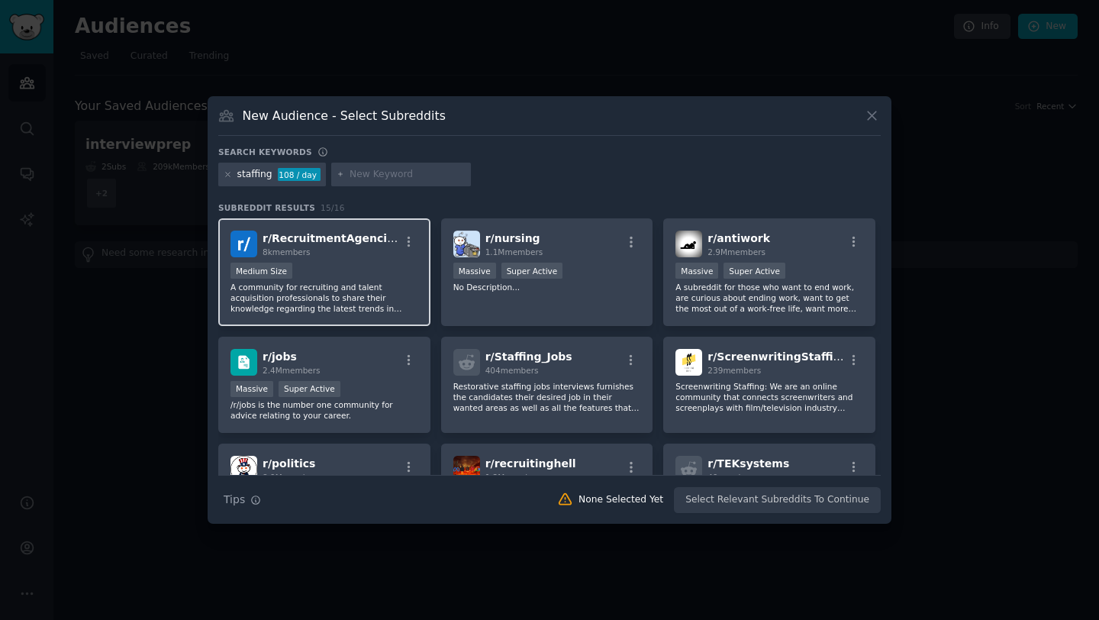
click at [356, 275] on div "Medium Size" at bounding box center [324, 272] width 188 height 19
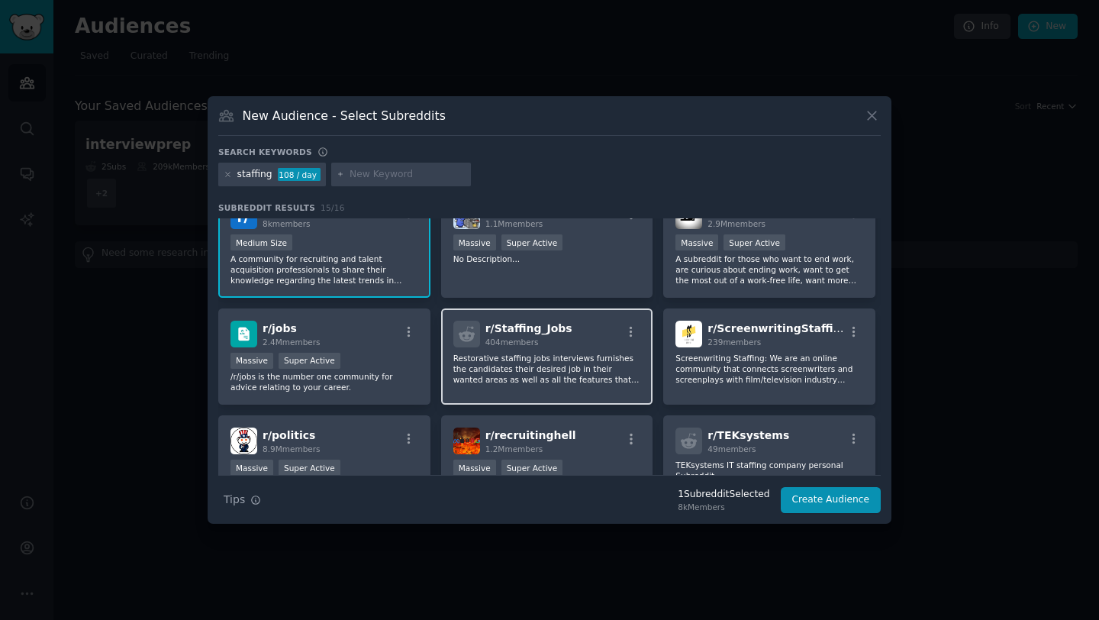
scroll to position [30, 0]
click at [607, 355] on p "Restorative staffing jobs interviews furnishes the candidates their desired job…" at bounding box center [547, 367] width 188 height 32
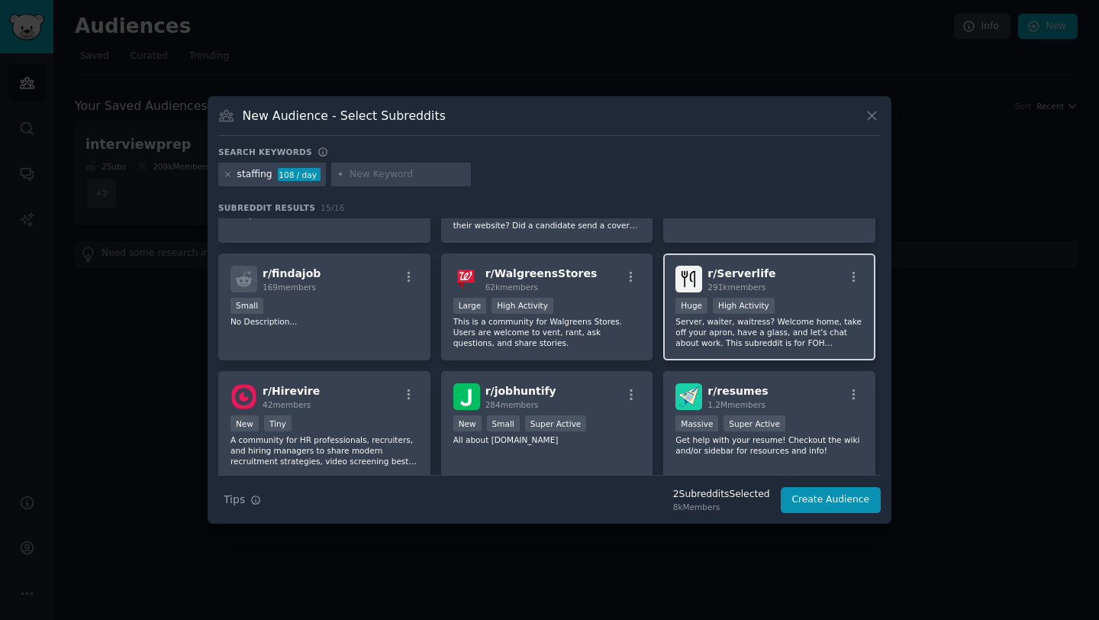
scroll to position [365, 0]
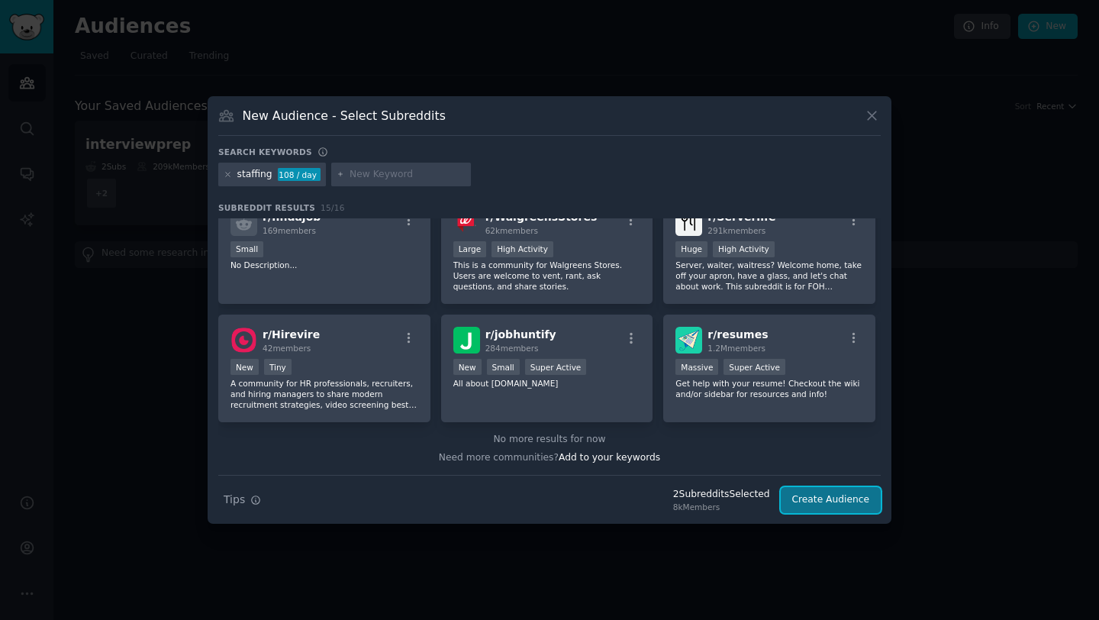
click at [811, 501] on button "Create Audience" at bounding box center [831, 500] width 101 height 26
